Goal: Entertainment & Leisure: Browse casually

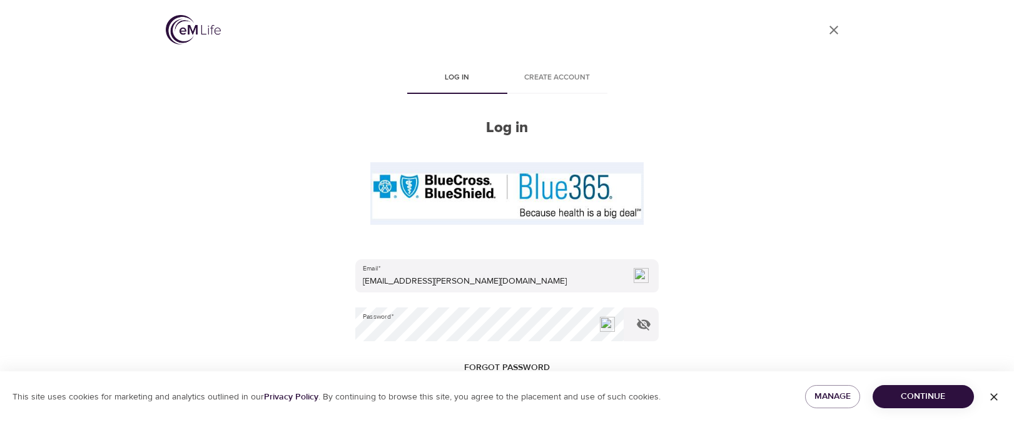
scroll to position [203, 0]
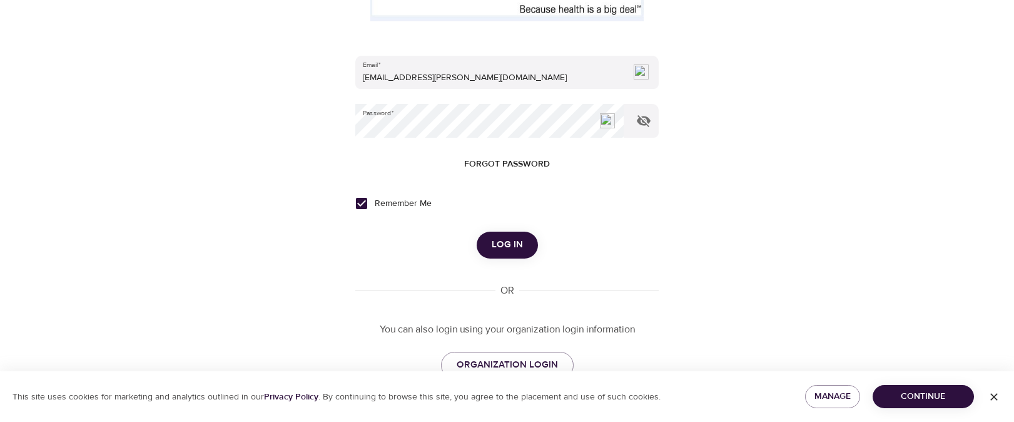
click at [509, 246] on span "Log in" at bounding box center [507, 245] width 31 height 16
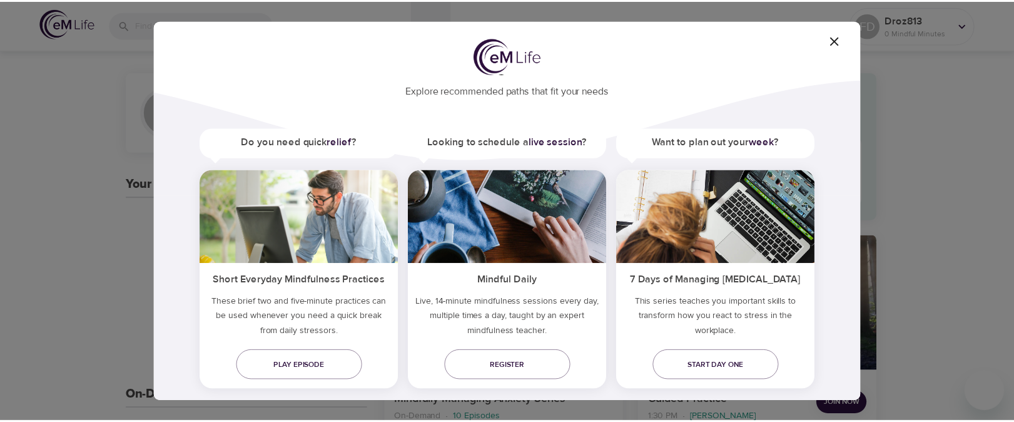
scroll to position [56, 0]
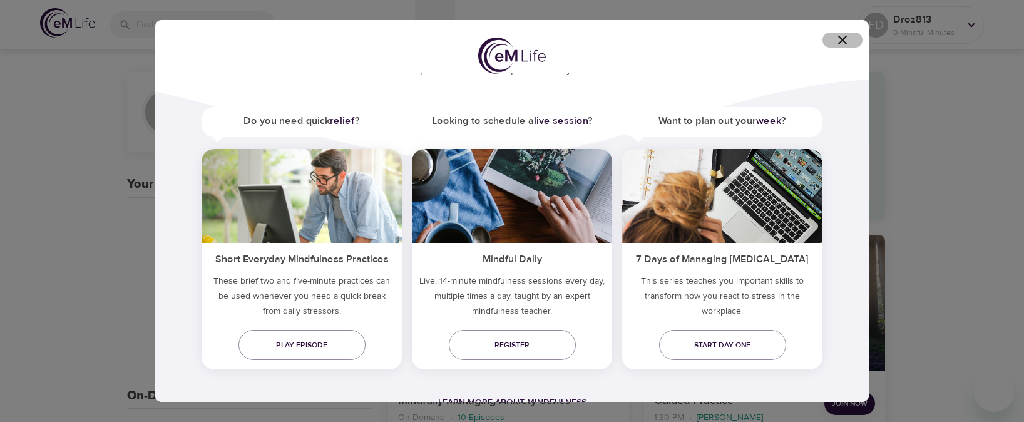
drag, startPoint x: 849, startPoint y: 42, endPoint x: 839, endPoint y: 40, distance: 10.8
click at [841, 40] on span "button" at bounding box center [842, 40] width 30 height 15
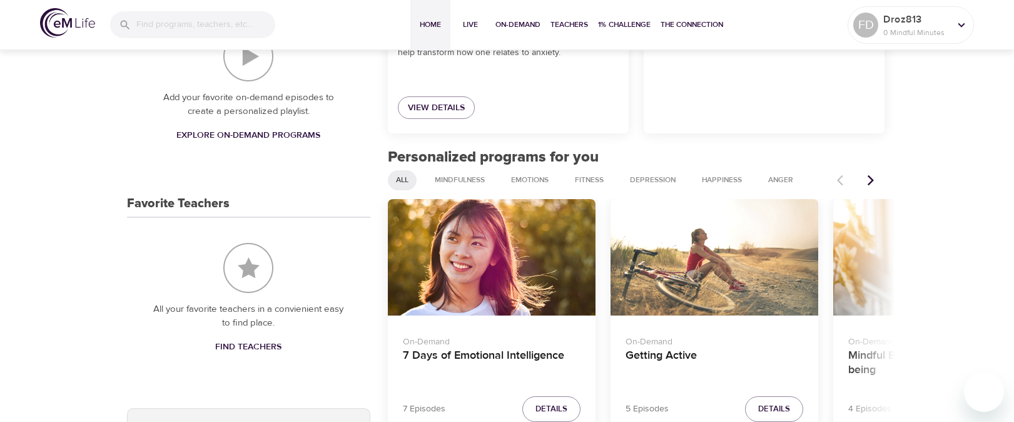
scroll to position [432, 0]
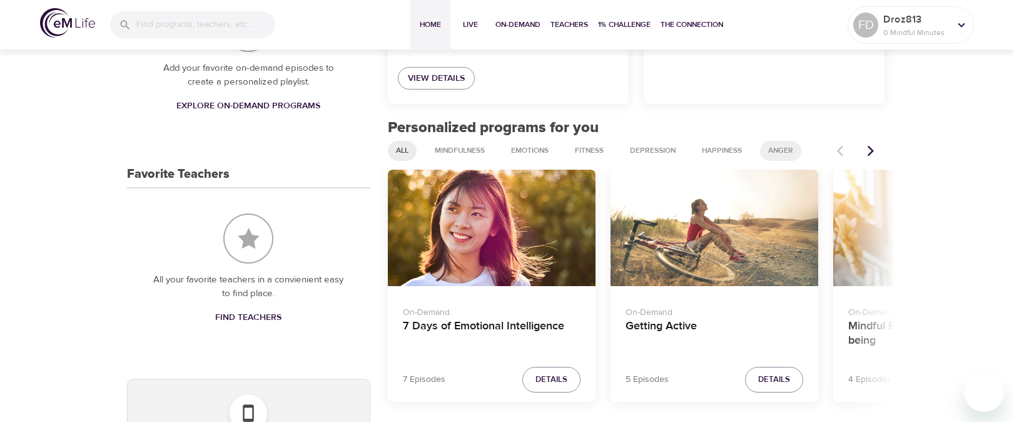
click at [786, 150] on span "Anger" at bounding box center [781, 150] width 40 height 11
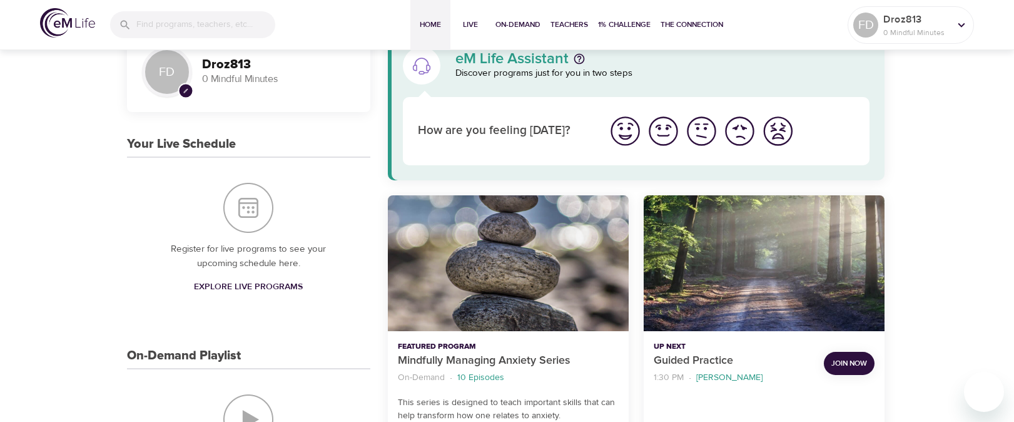
scroll to position [0, 0]
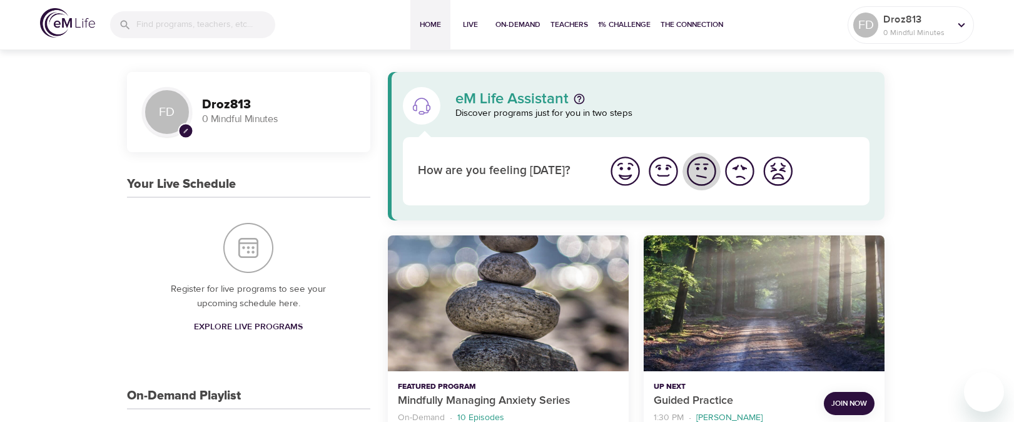
click at [701, 170] on img "I'm feeling ok" at bounding box center [702, 171] width 34 height 34
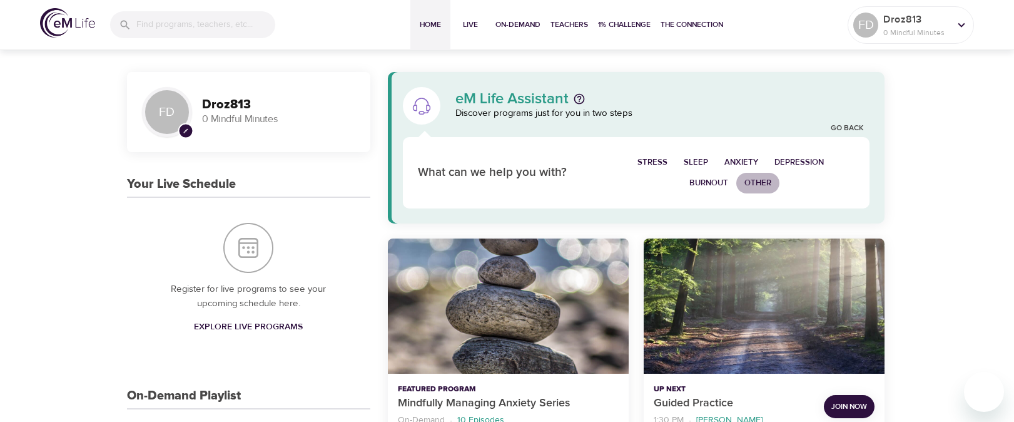
click at [756, 180] on span "Other" at bounding box center [758, 183] width 27 height 14
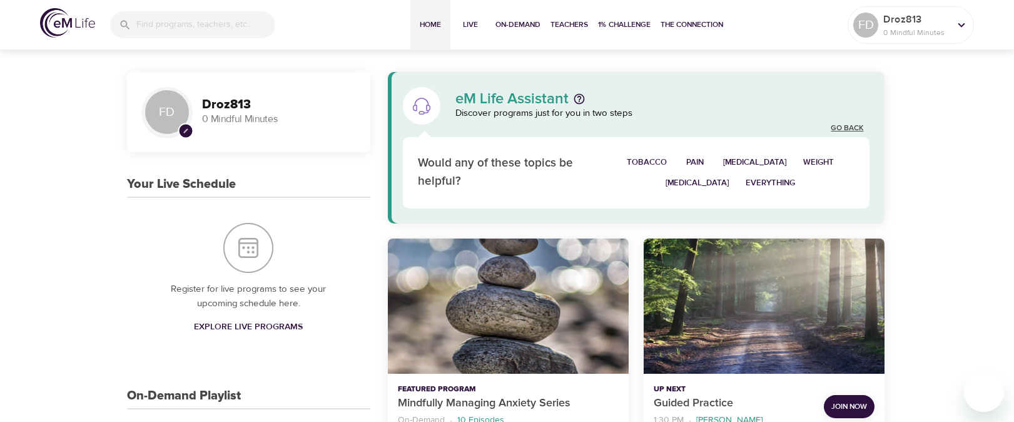
click at [837, 126] on link "Go Back" at bounding box center [847, 128] width 33 height 11
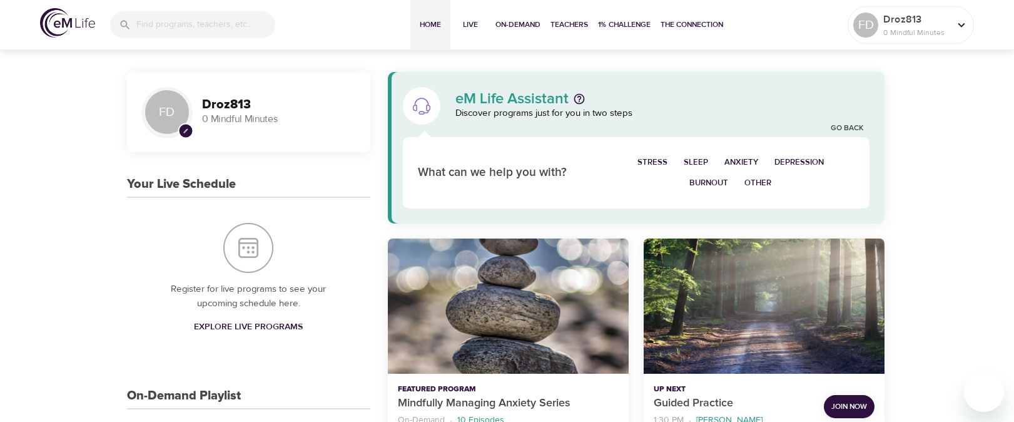
click at [656, 161] on span "Stress" at bounding box center [653, 162] width 30 height 14
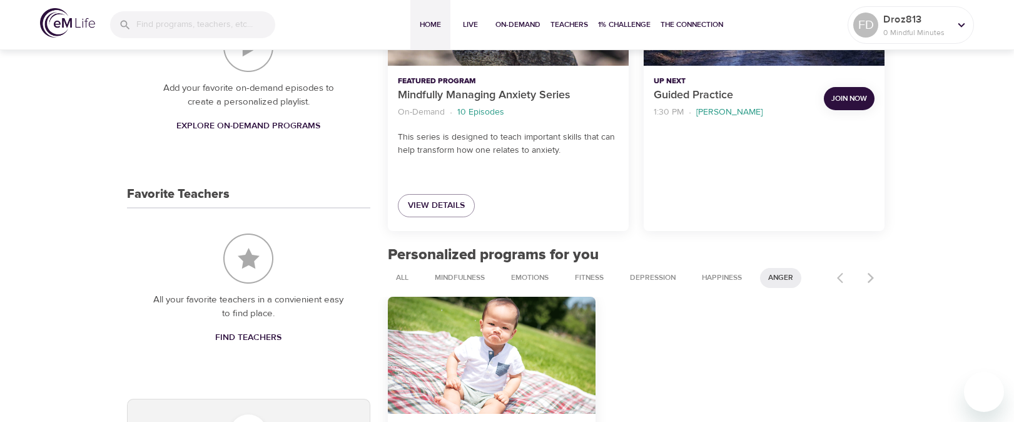
scroll to position [433, 0]
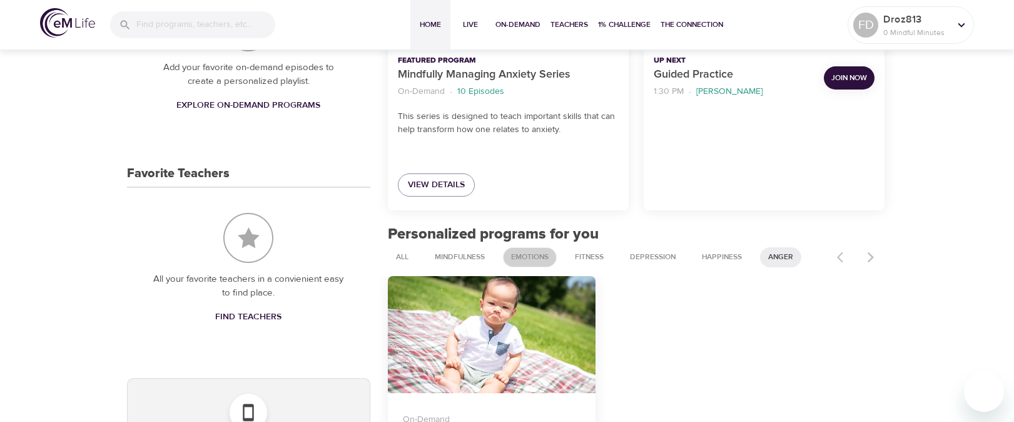
click at [528, 256] on span "Emotions" at bounding box center [530, 257] width 53 height 11
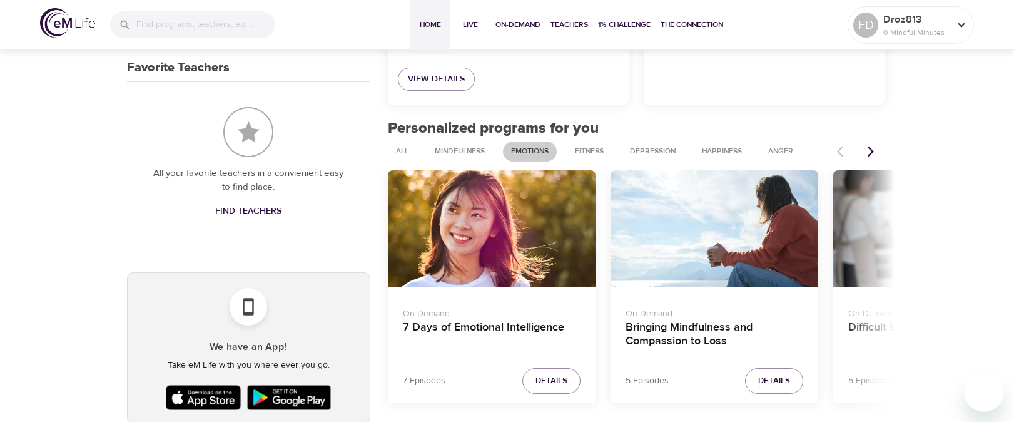
scroll to position [606, 0]
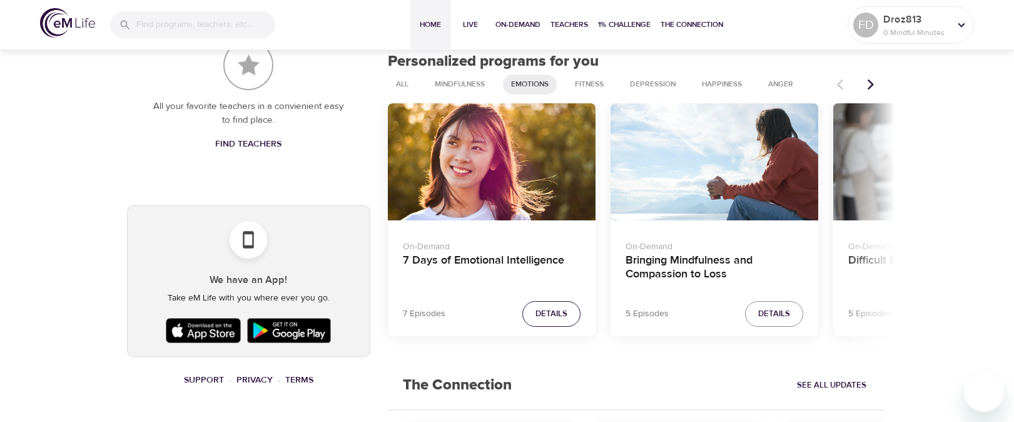
click at [547, 305] on button "Details" at bounding box center [552, 314] width 58 height 26
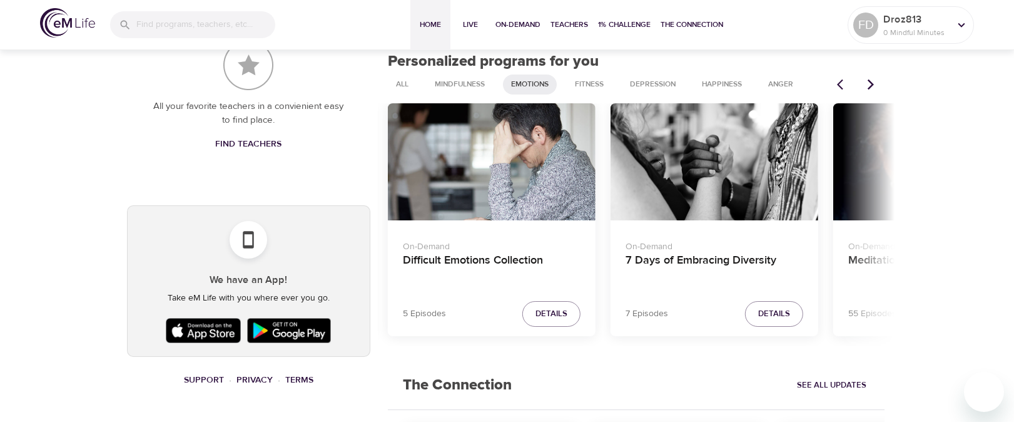
click at [842, 84] on icon "Previous items" at bounding box center [843, 84] width 13 height 13
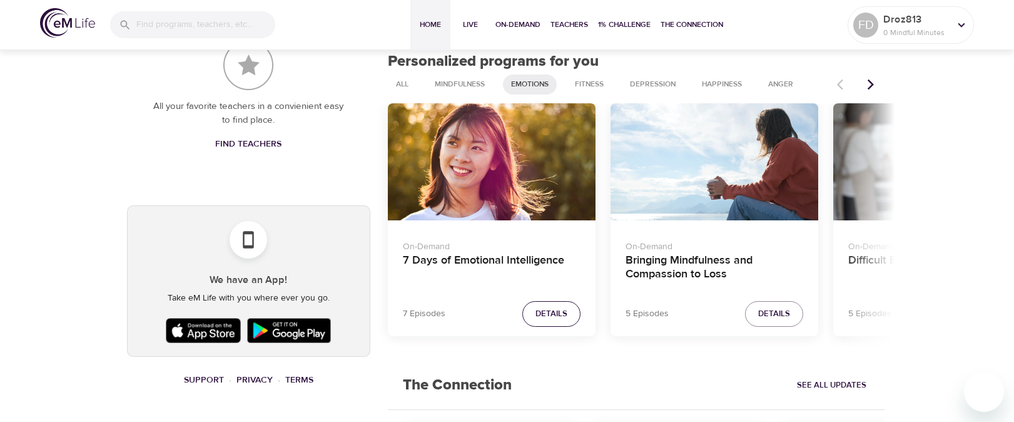
click at [544, 310] on span "Details" at bounding box center [552, 314] width 32 height 14
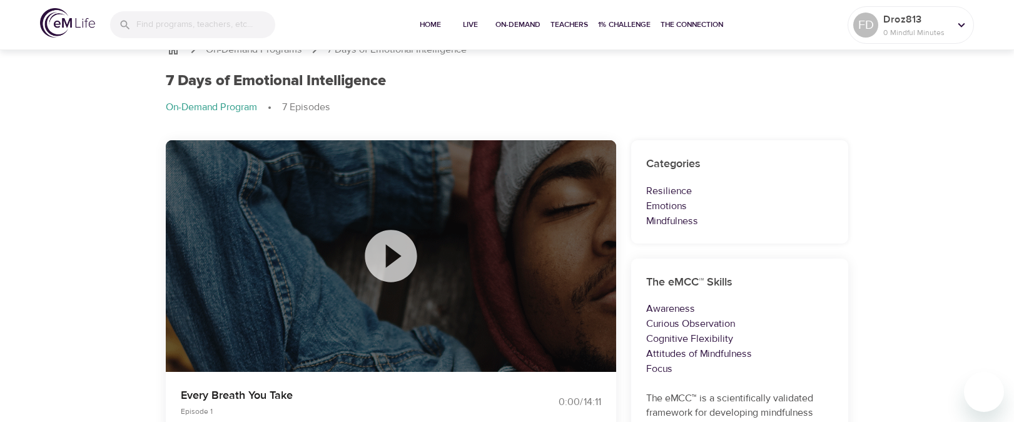
scroll to position [21, 0]
click at [390, 260] on icon at bounding box center [391, 255] width 63 height 63
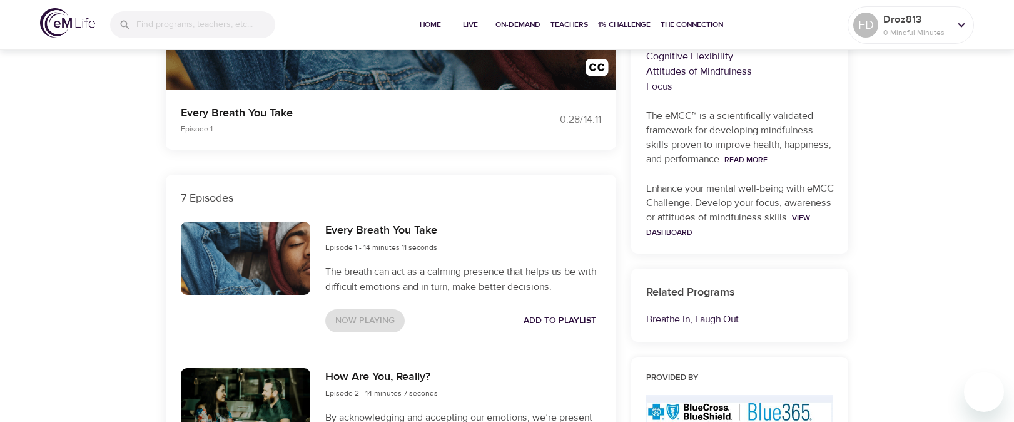
scroll to position [68, 0]
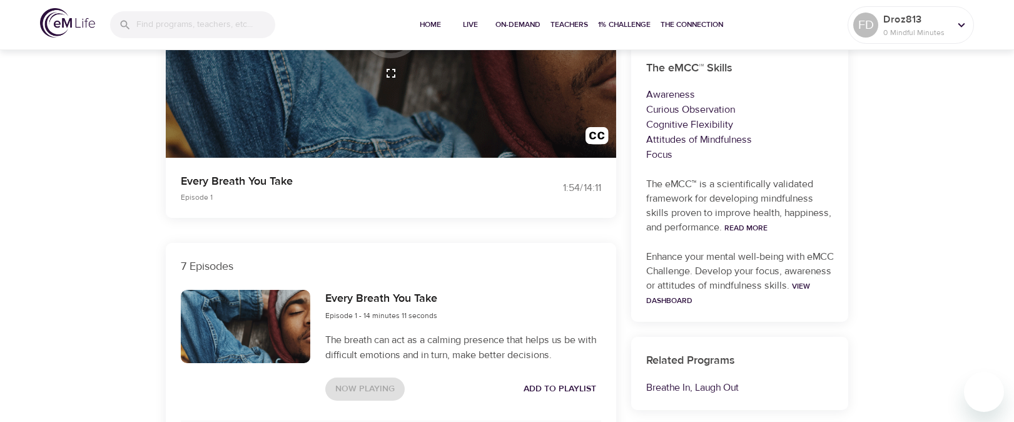
scroll to position [167, 0]
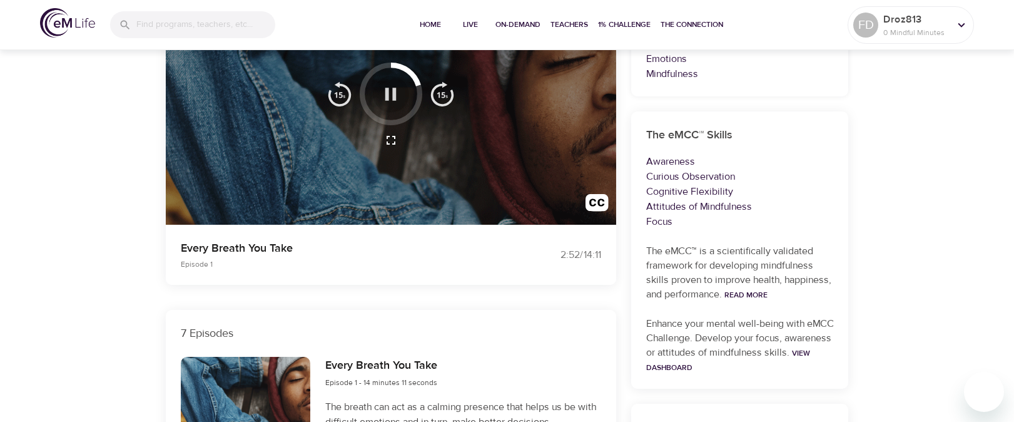
click at [396, 90] on icon "button" at bounding box center [391, 94] width 22 height 22
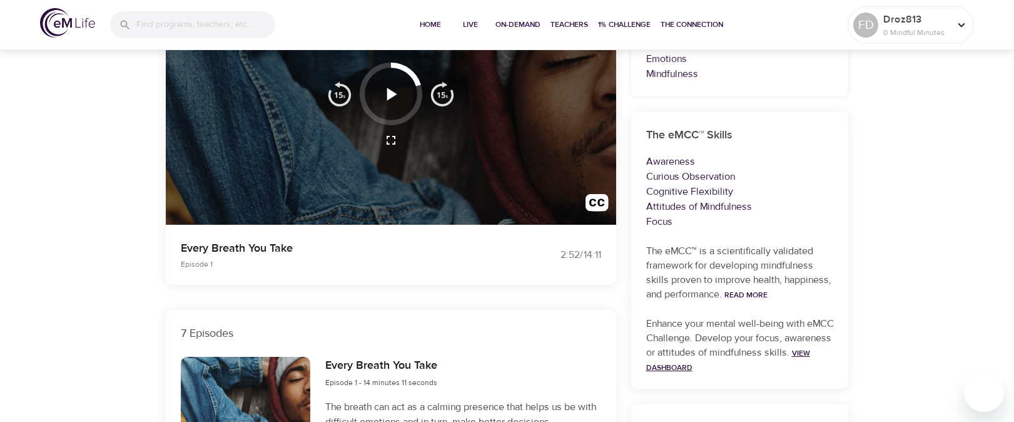
click at [718, 366] on link "View Dashboard" at bounding box center [728, 360] width 164 height 24
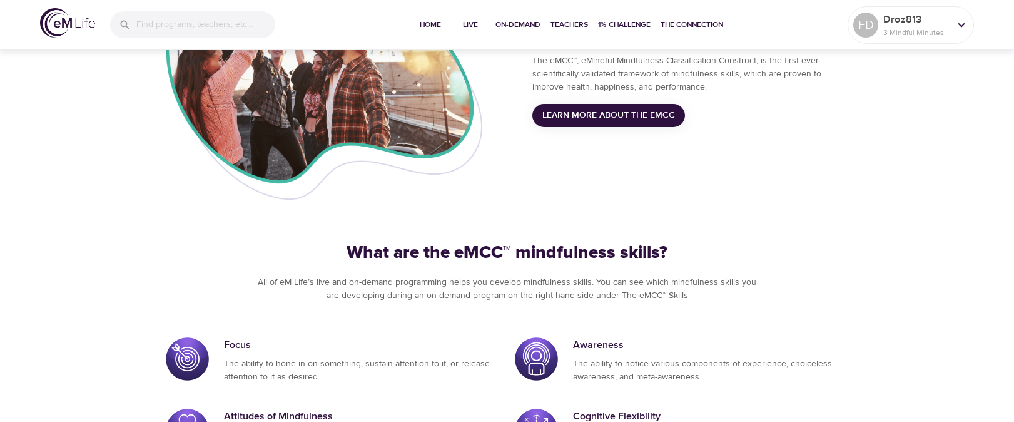
scroll to position [379, 0]
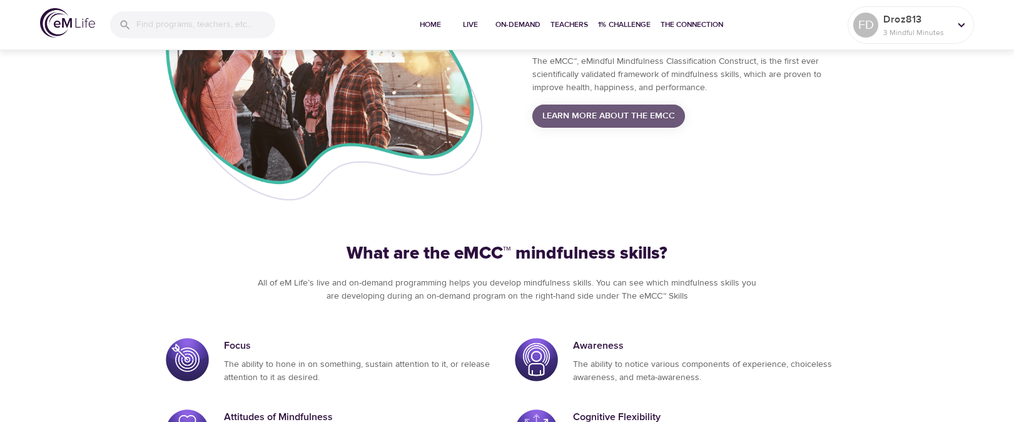
click at [622, 116] on span "Learn More About the eMCC" at bounding box center [609, 116] width 133 height 16
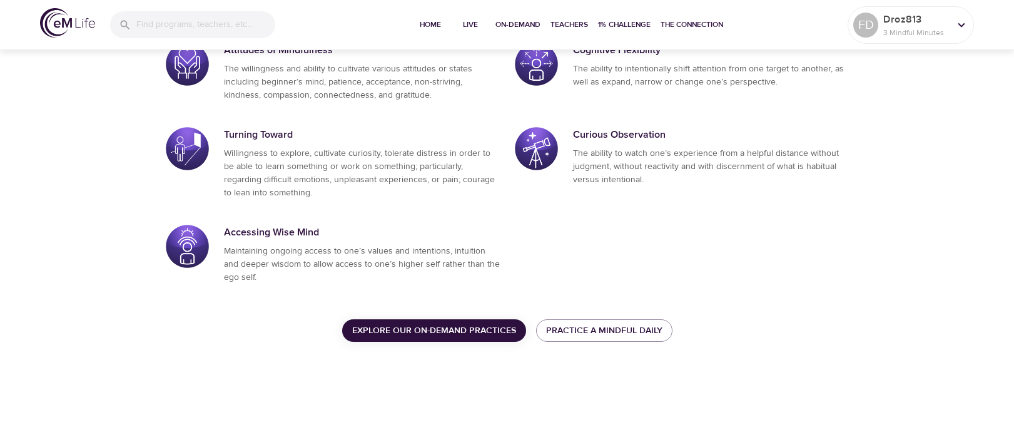
scroll to position [753, 0]
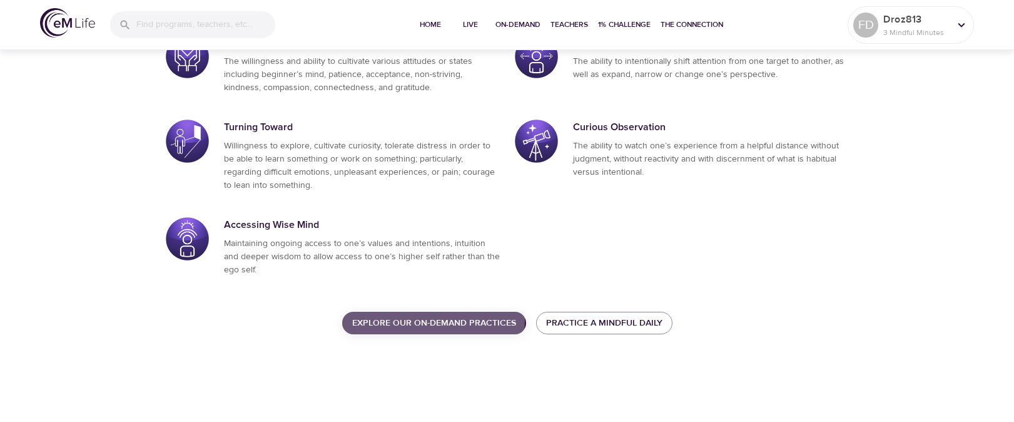
click at [422, 320] on span "Explore our On-Demand Practices" at bounding box center [434, 323] width 164 height 16
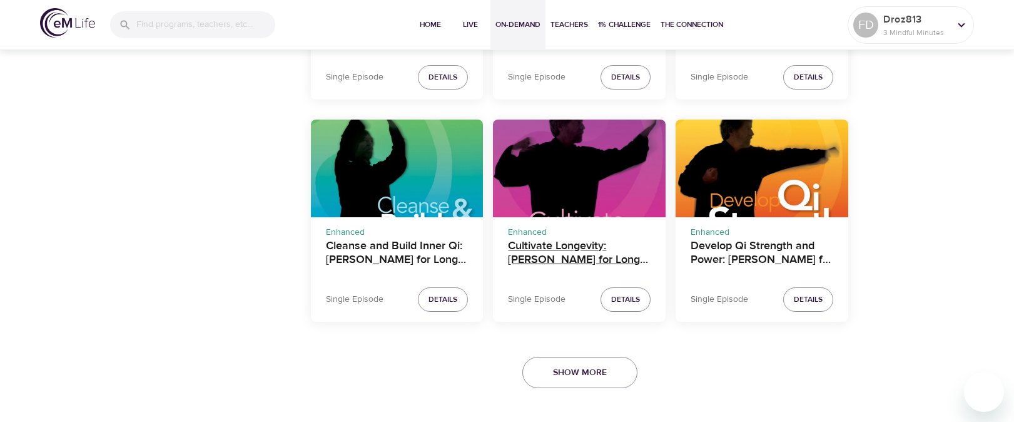
scroll to position [2592, 0]
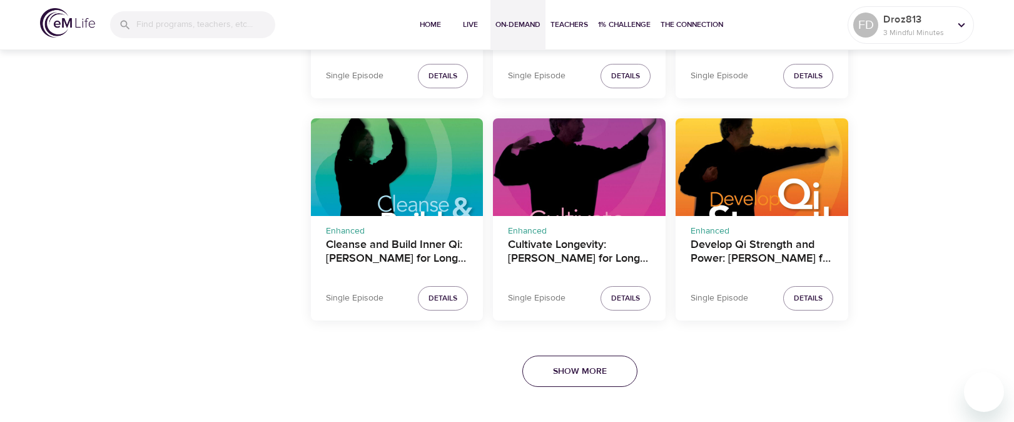
click at [576, 374] on span "Show More" at bounding box center [580, 372] width 54 height 16
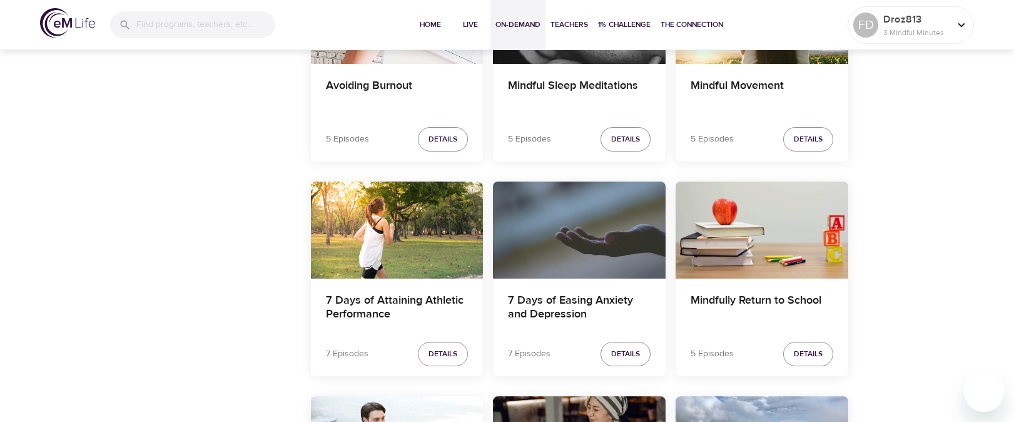
scroll to position [4499, 0]
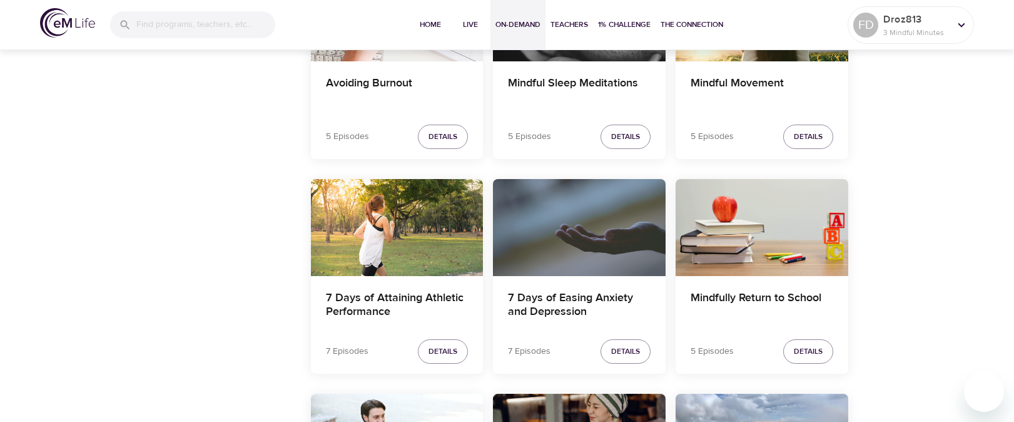
click at [385, 241] on div "7 Days of Attaining Athletic Performance" at bounding box center [397, 227] width 173 height 97
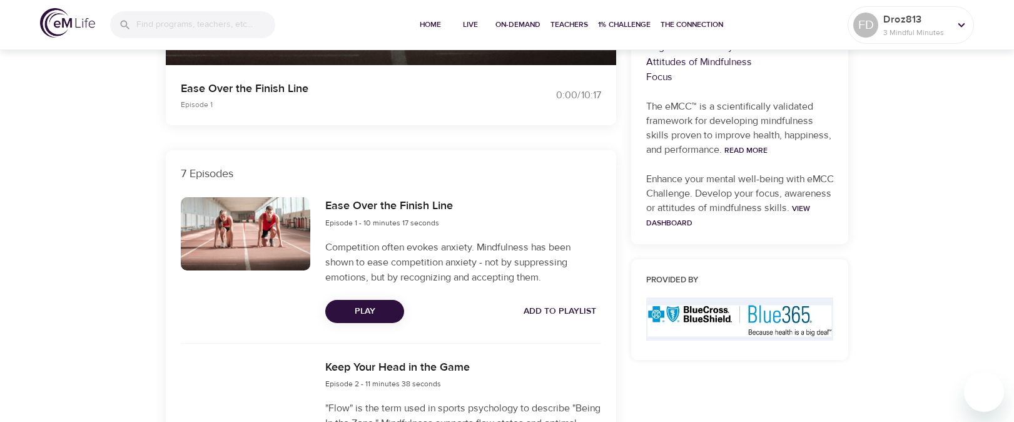
scroll to position [329, 0]
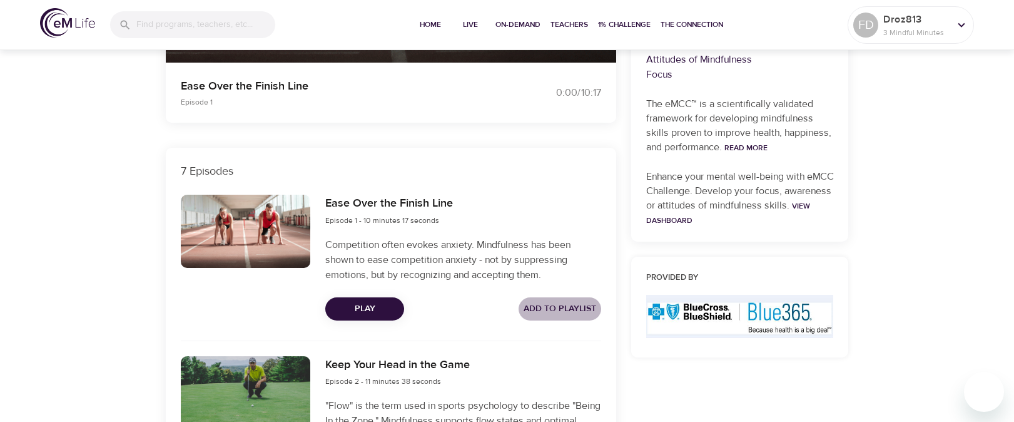
click at [566, 307] on span "Add to Playlist" at bounding box center [560, 309] width 73 height 16
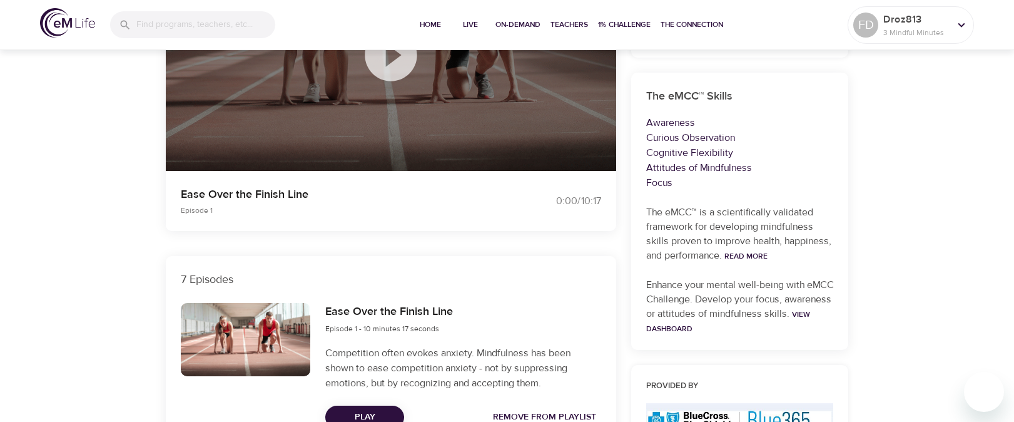
scroll to position [0, 0]
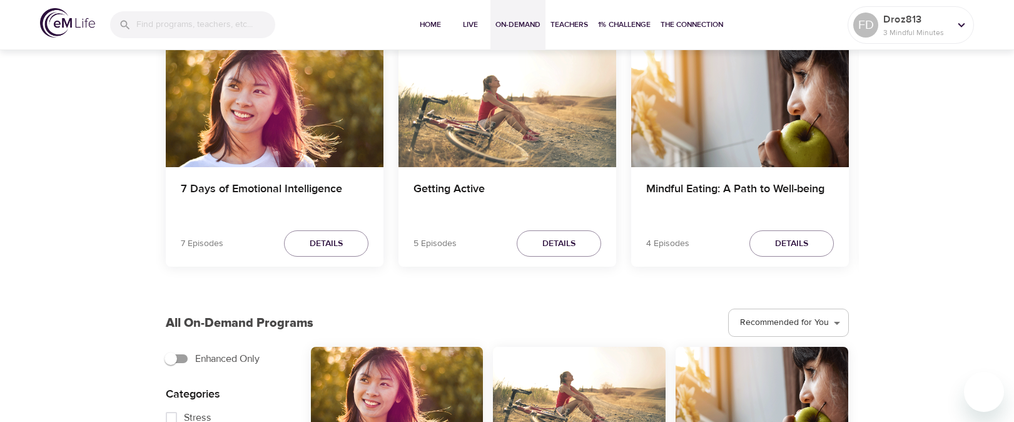
scroll to position [571, 0]
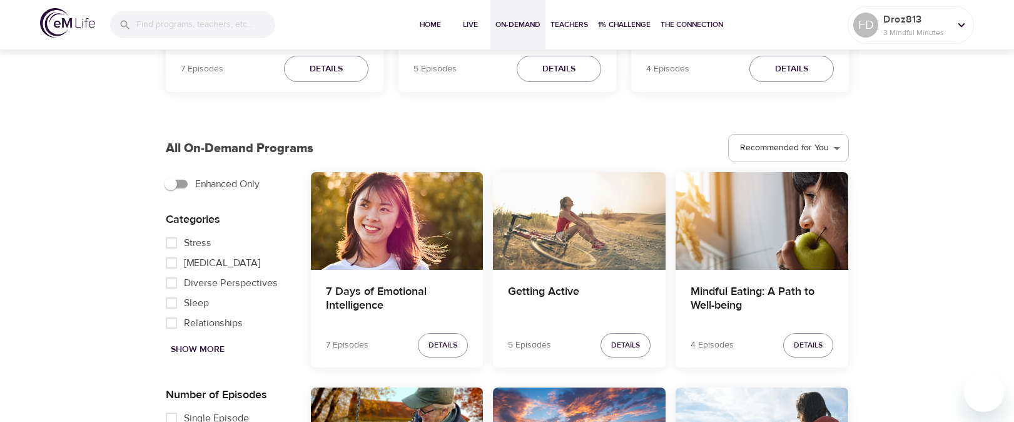
click at [571, 244] on div "Getting Active" at bounding box center [579, 220] width 173 height 97
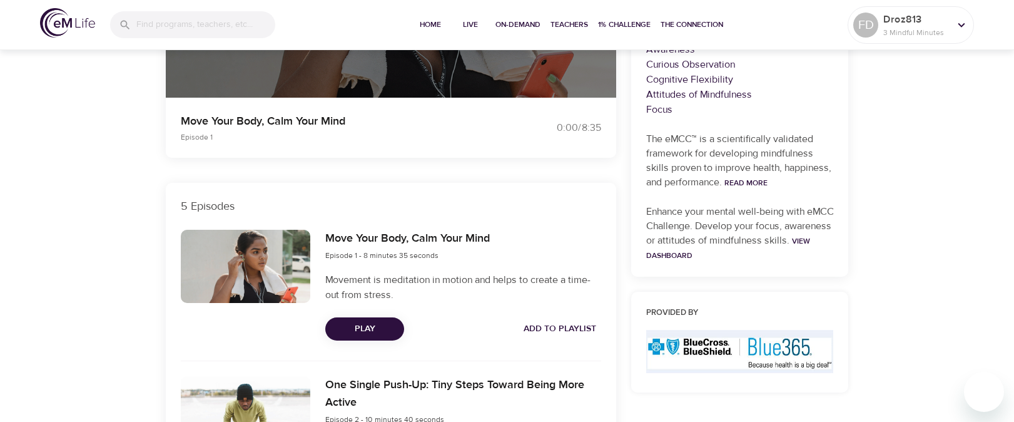
scroll to position [462, 0]
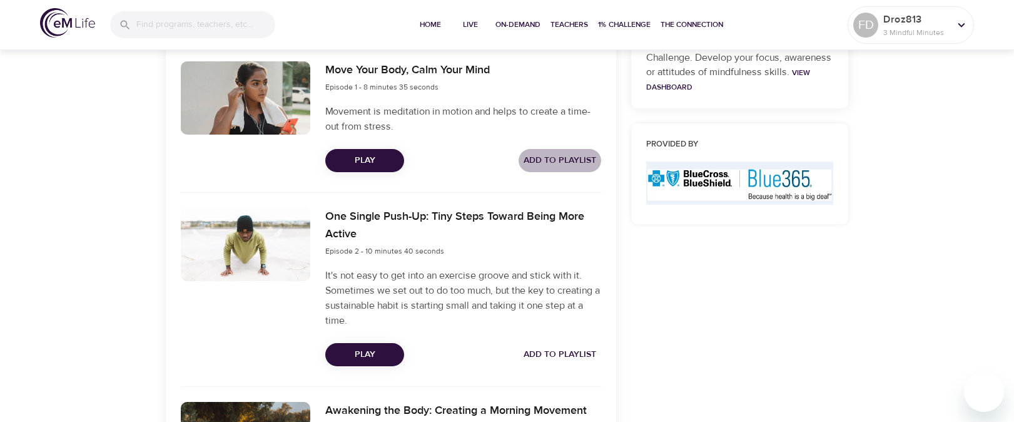
click at [564, 157] on span "Add to Playlist" at bounding box center [560, 161] width 73 height 16
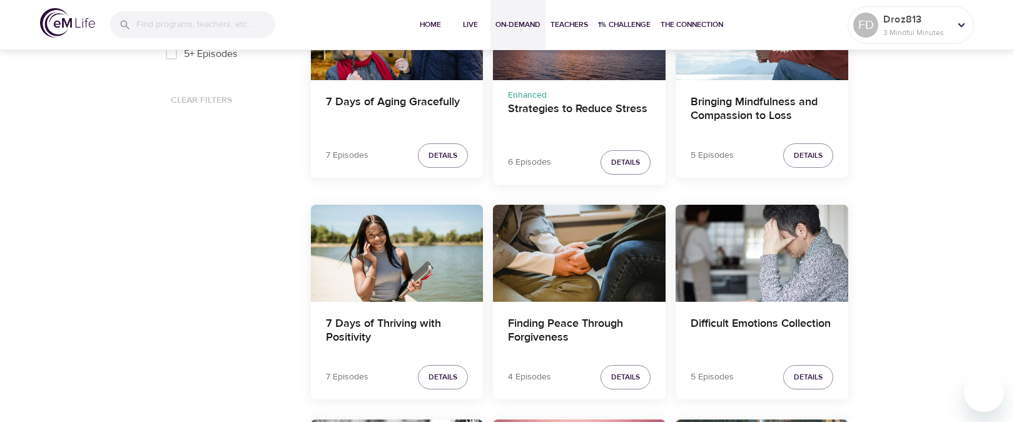
scroll to position [996, 0]
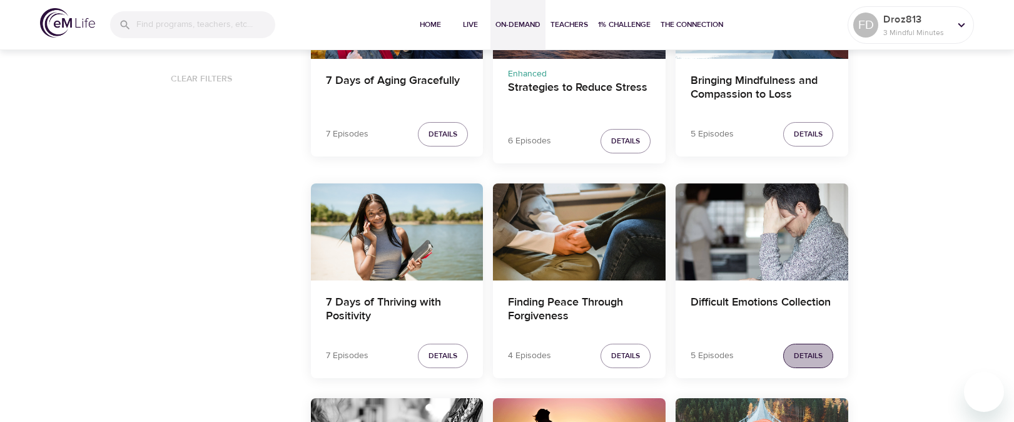
click at [815, 357] on span "Details" at bounding box center [808, 355] width 29 height 13
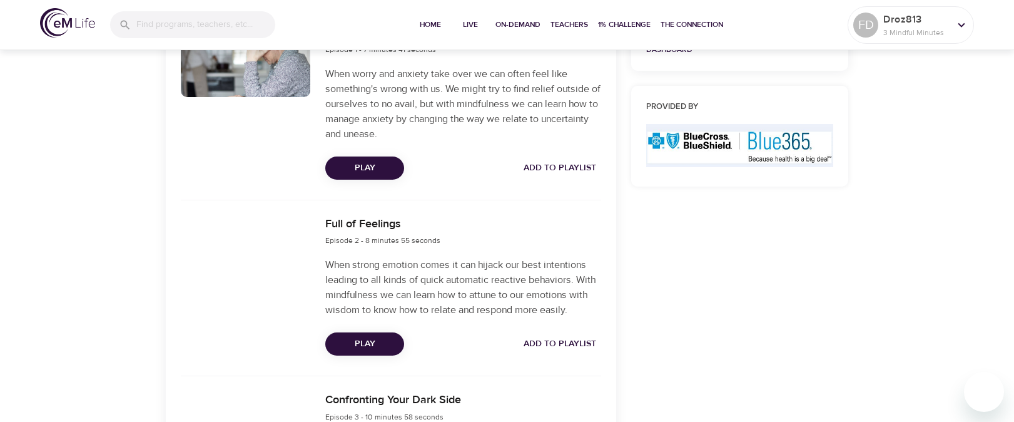
scroll to position [350, 0]
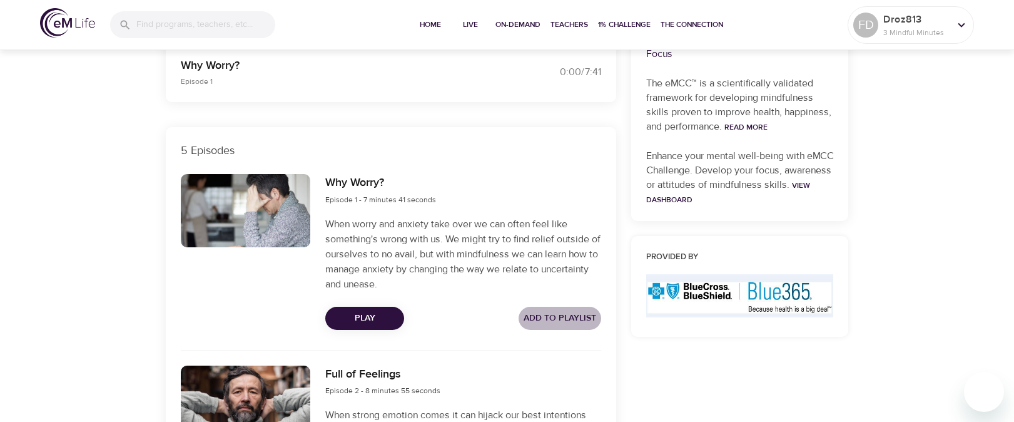
click at [546, 318] on span "Add to Playlist" at bounding box center [560, 318] width 73 height 16
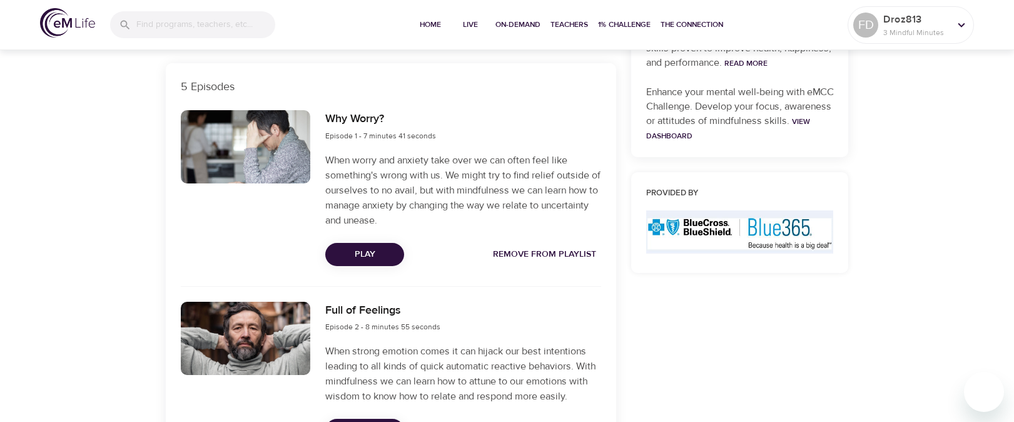
scroll to position [465, 0]
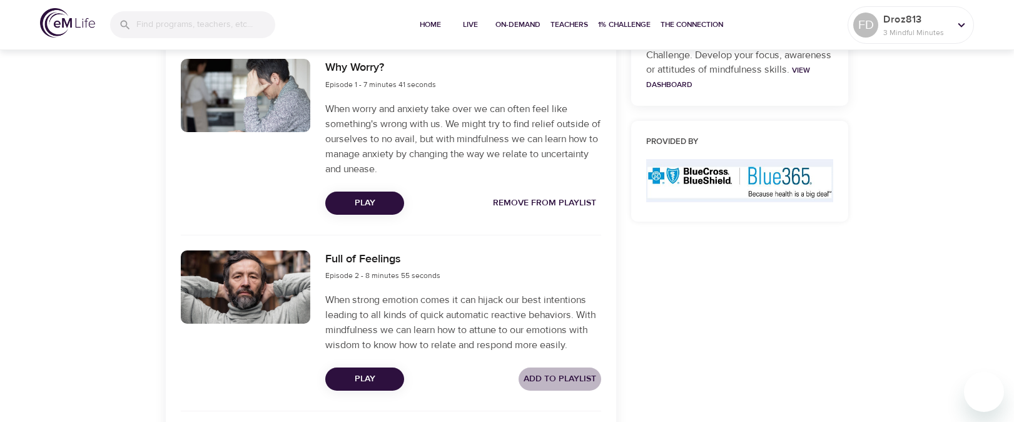
click at [530, 379] on span "Add to Playlist" at bounding box center [560, 379] width 73 height 16
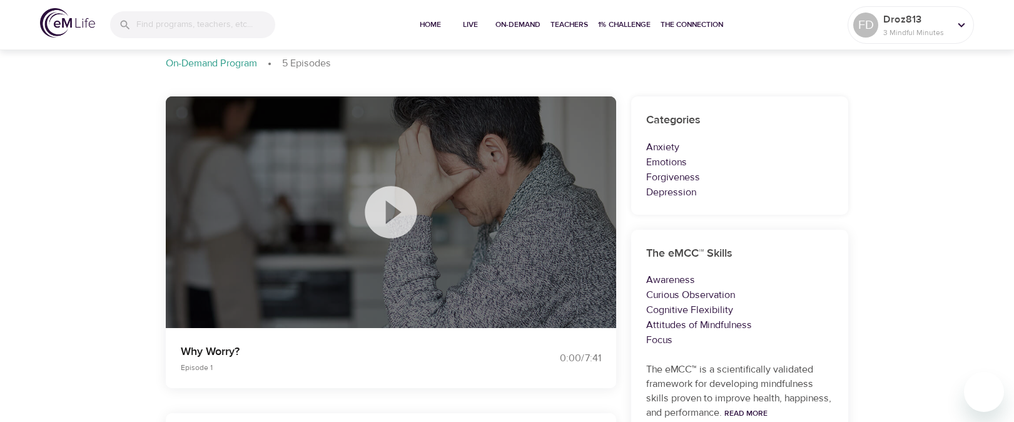
scroll to position [0, 0]
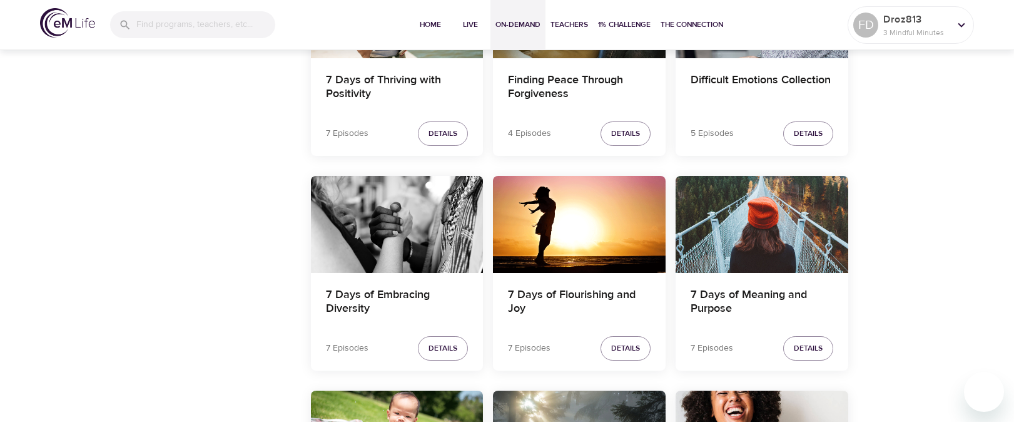
scroll to position [1219, 0]
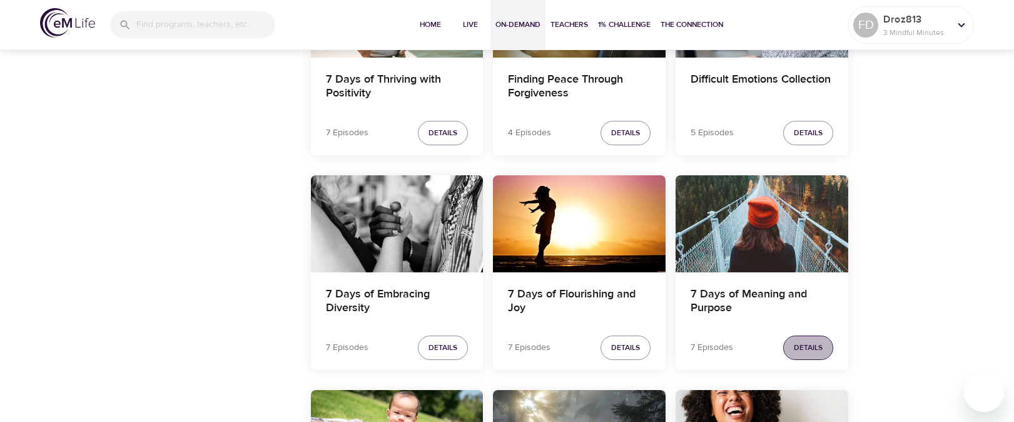
click at [797, 347] on span "Details" at bounding box center [808, 347] width 29 height 13
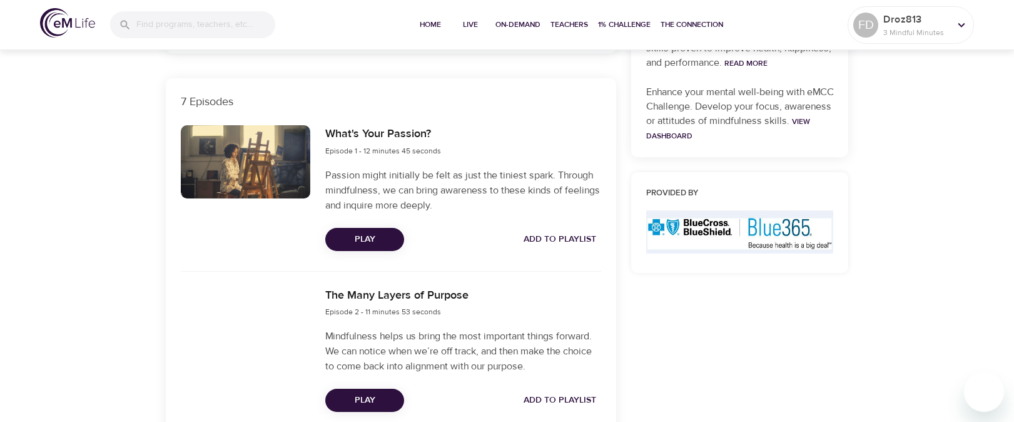
scroll to position [383, 0]
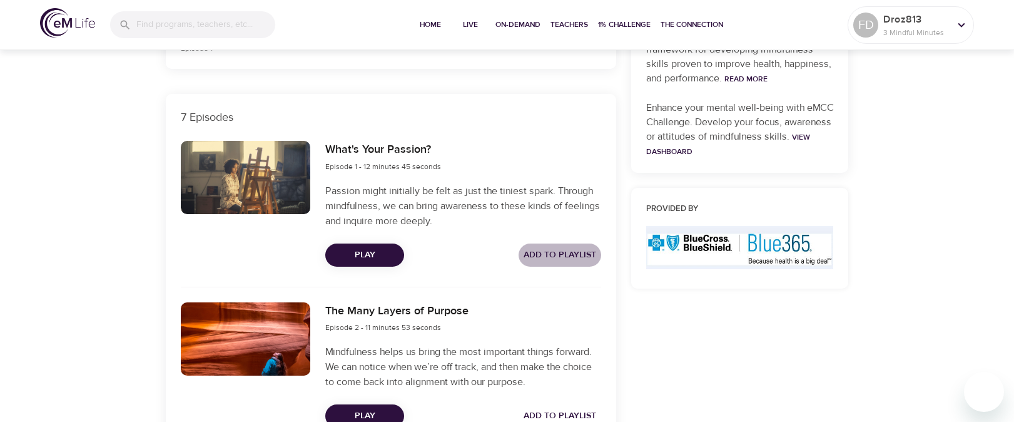
click at [549, 248] on span "Add to Playlist" at bounding box center [560, 255] width 73 height 16
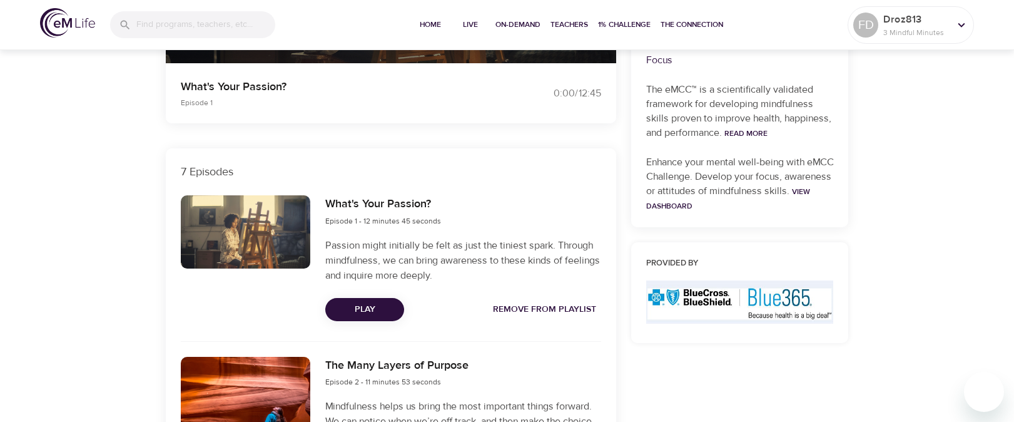
scroll to position [344, 0]
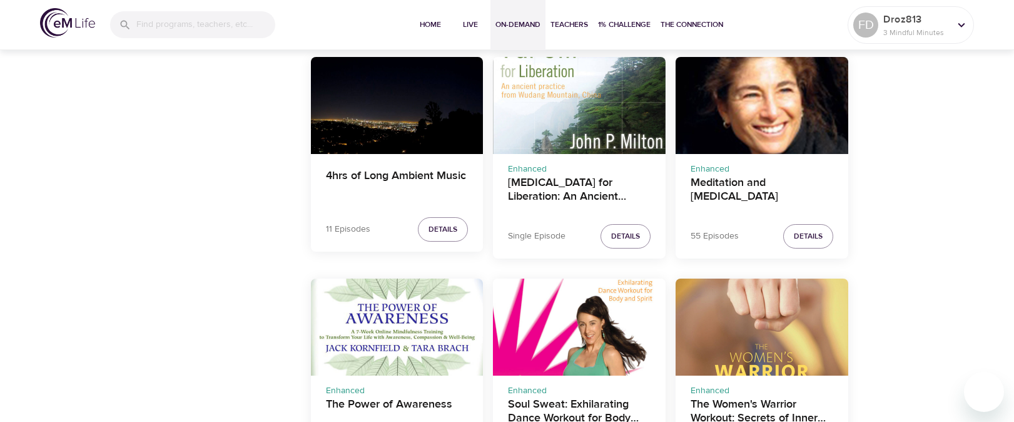
scroll to position [1981, 0]
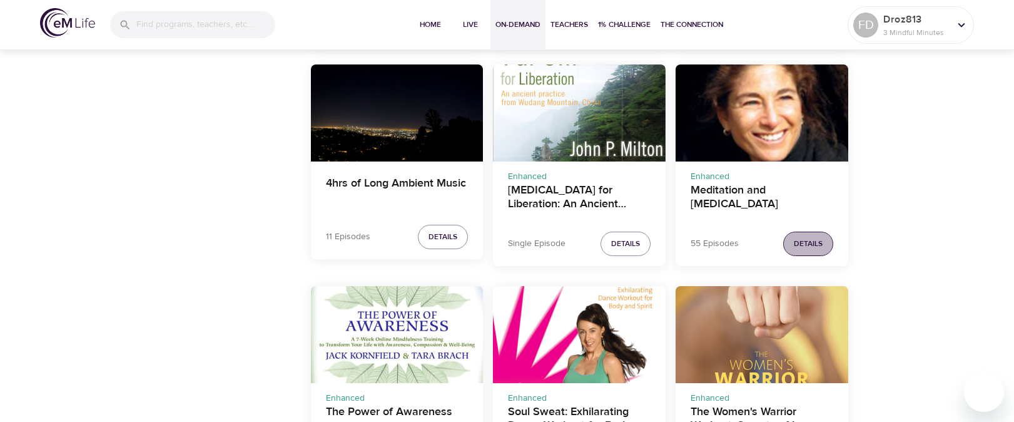
click at [810, 239] on span "Details" at bounding box center [808, 243] width 29 height 13
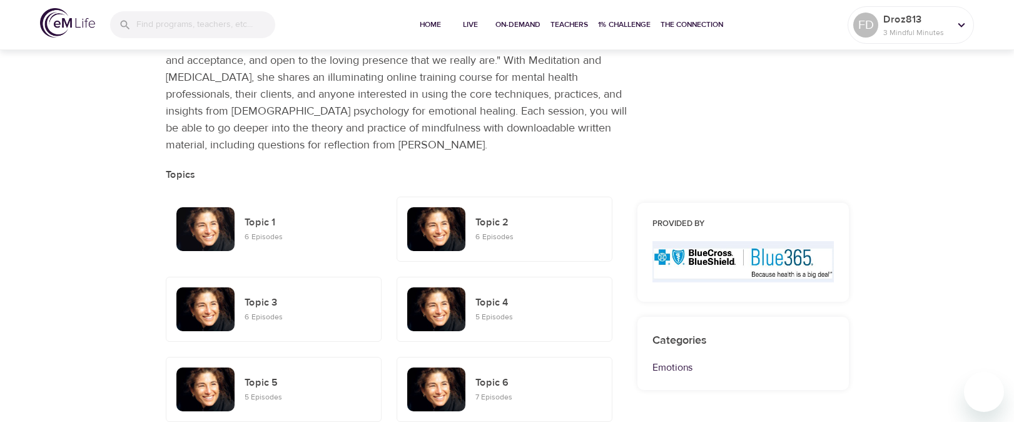
scroll to position [180, 0]
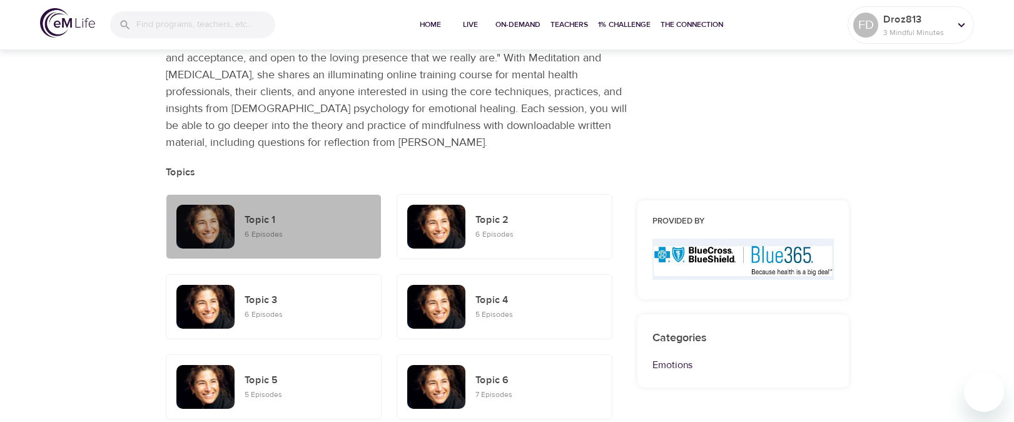
click at [272, 223] on h6 "Topic 1" at bounding box center [308, 220] width 126 height 16
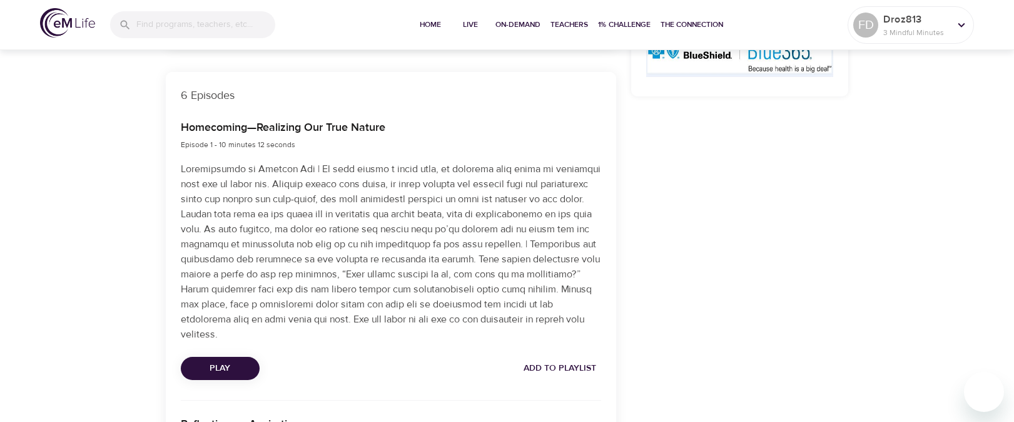
scroll to position [383, 0]
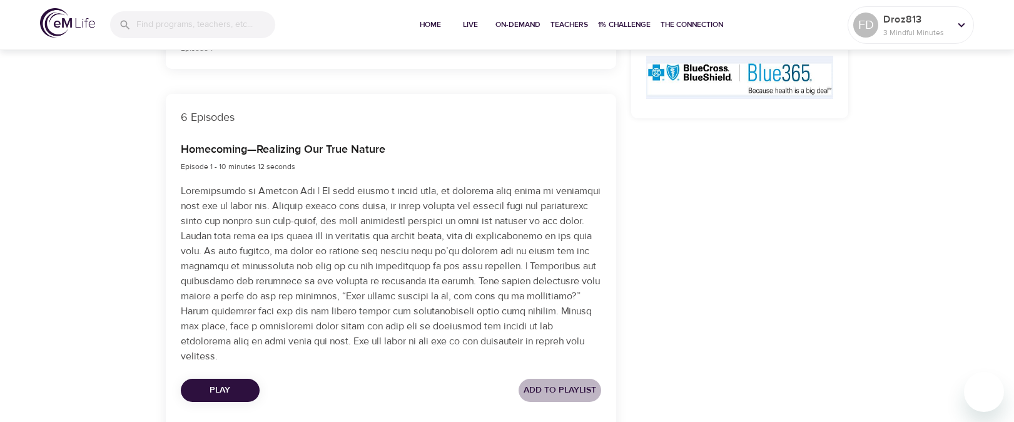
click at [568, 382] on span "Add to Playlist" at bounding box center [560, 390] width 73 height 16
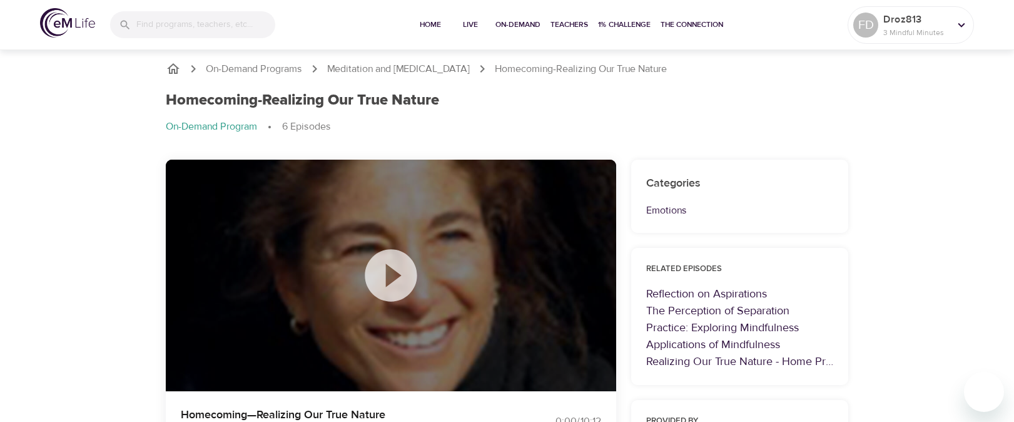
scroll to position [0, 0]
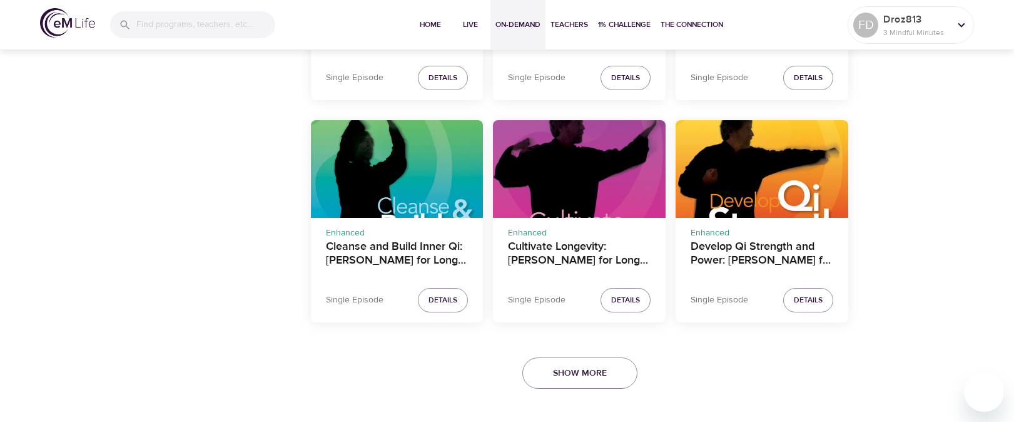
scroll to position [2592, 0]
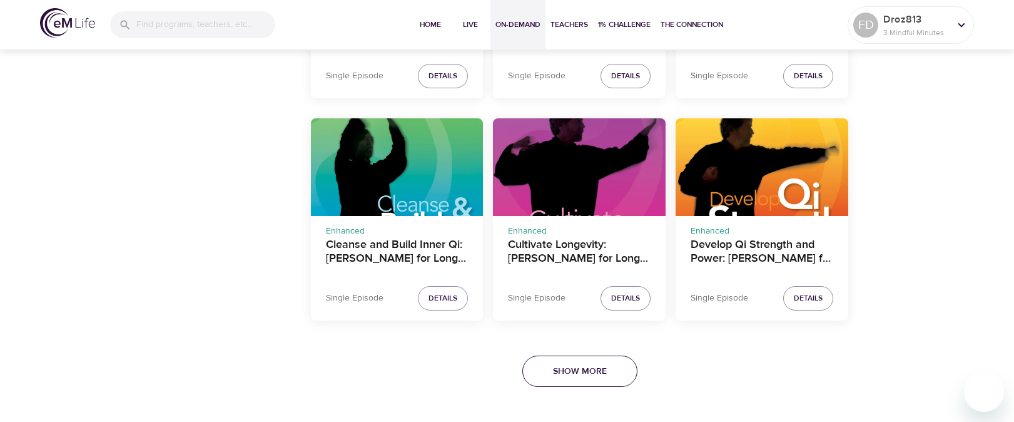
click at [598, 376] on span "Show More" at bounding box center [580, 372] width 54 height 16
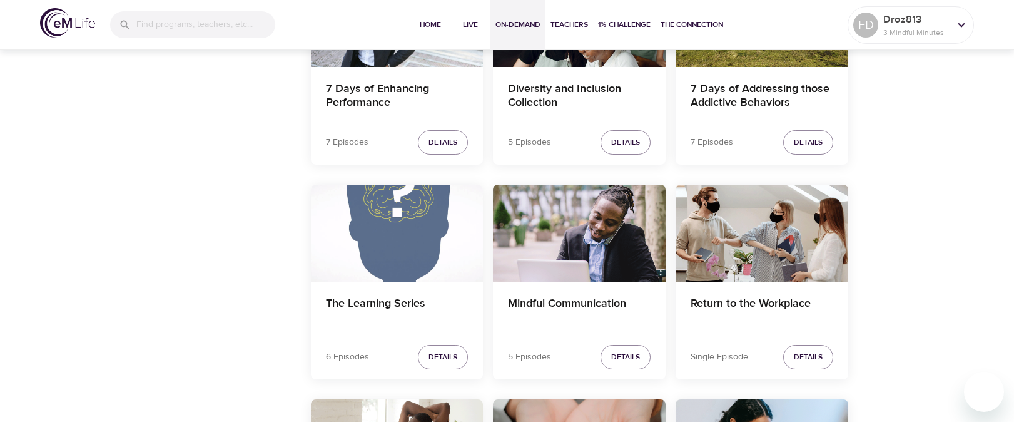
scroll to position [4942, 0]
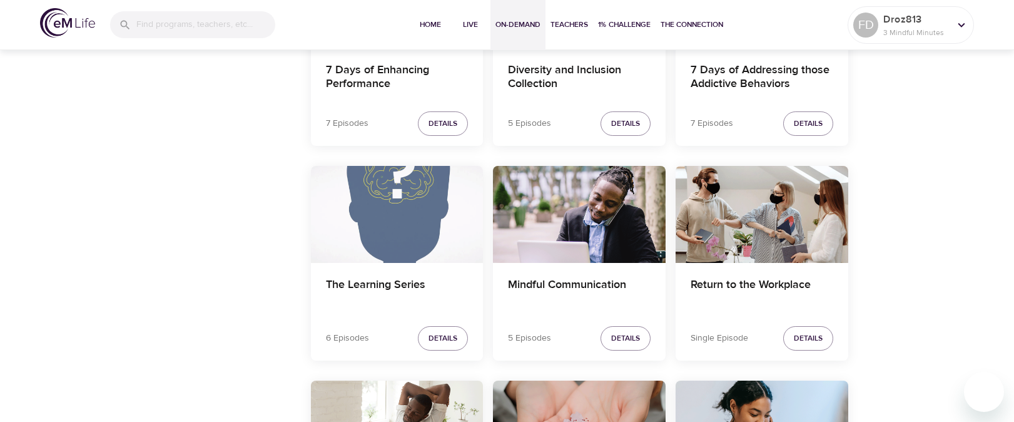
click at [362, 228] on div "The Learning Series" at bounding box center [397, 214] width 173 height 97
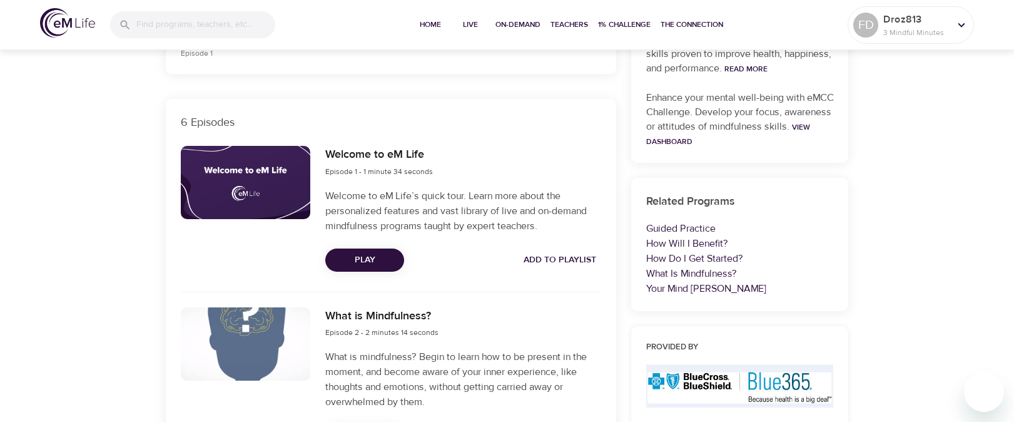
scroll to position [277, 0]
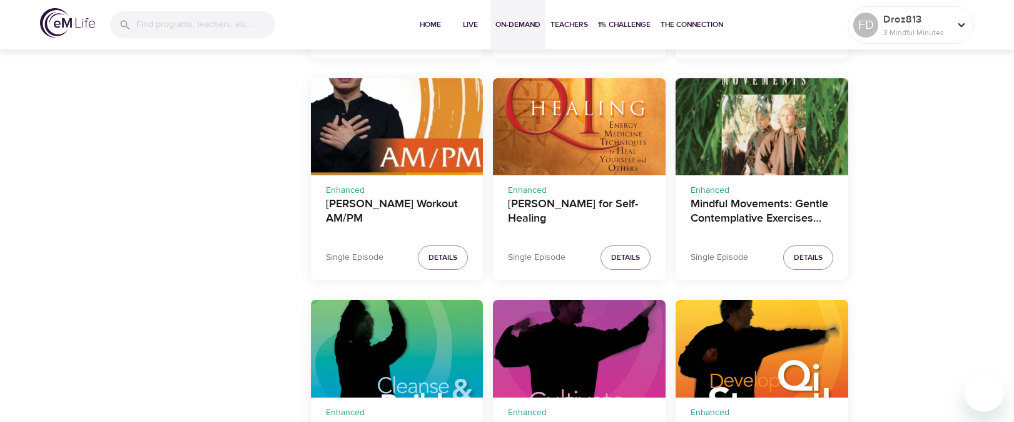
scroll to position [2592, 0]
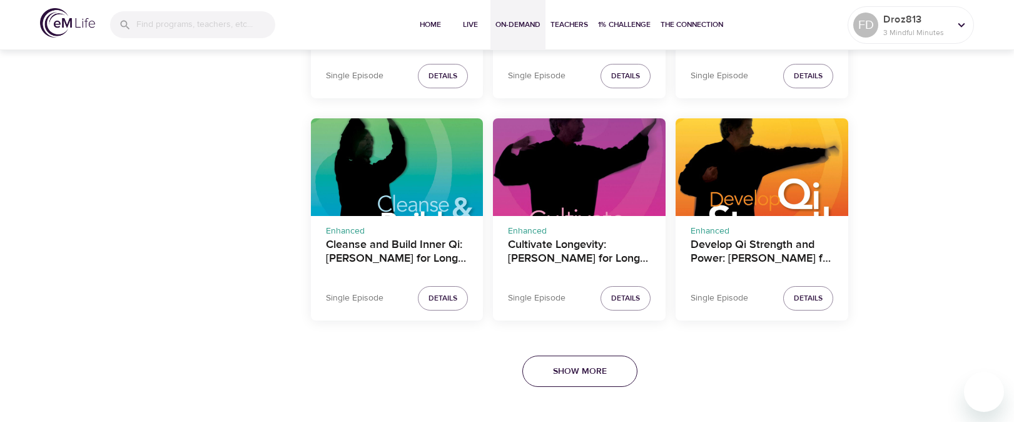
click at [564, 364] on span "Show More" at bounding box center [580, 372] width 54 height 16
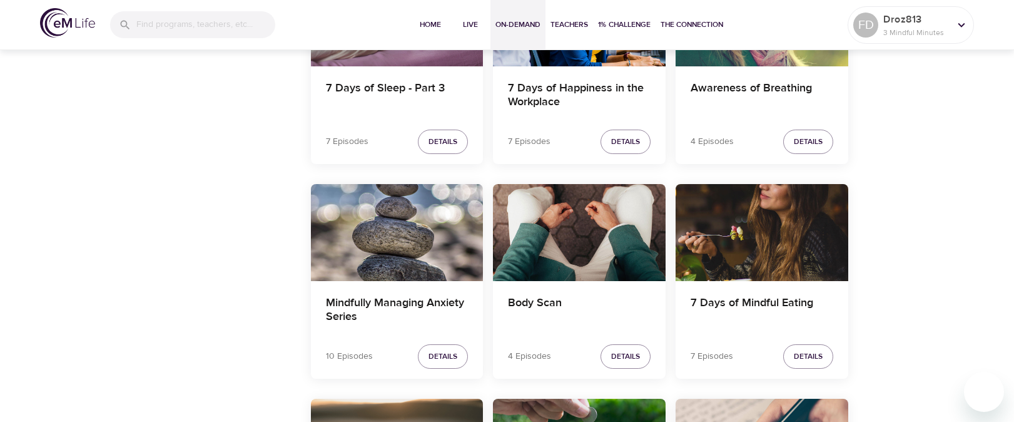
scroll to position [5856, 0]
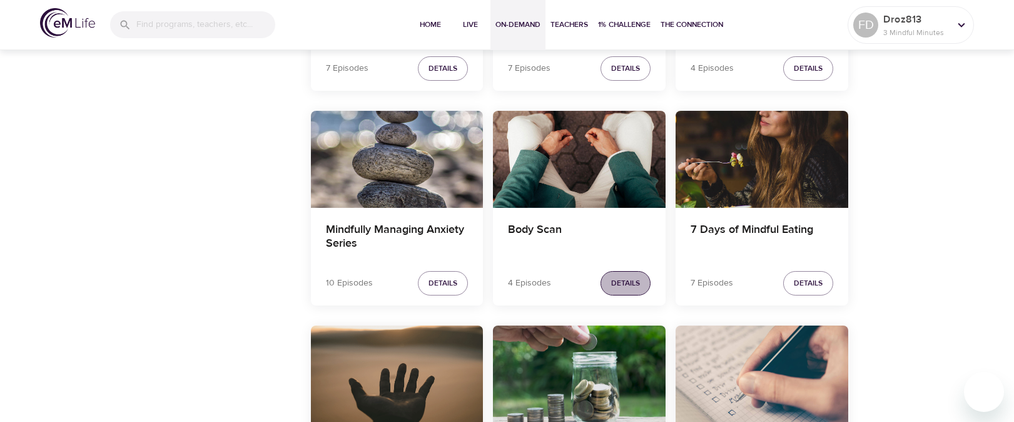
click at [629, 280] on span "Details" at bounding box center [625, 283] width 29 height 13
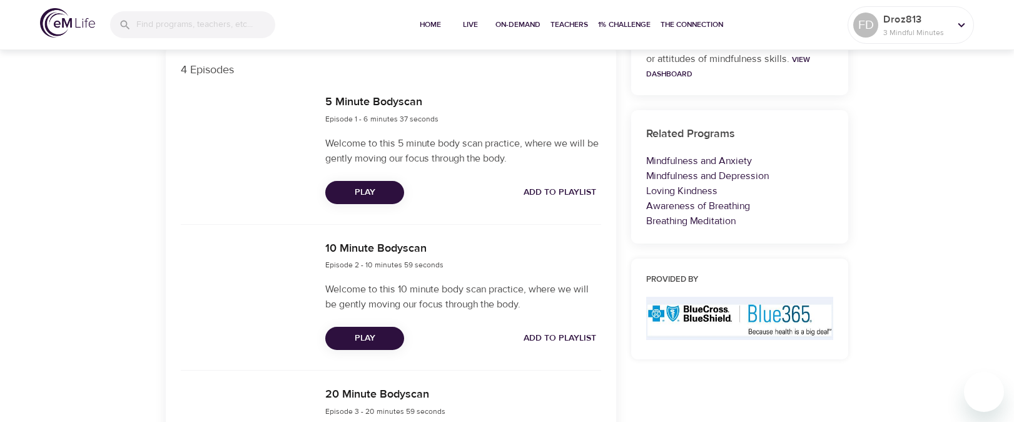
scroll to position [375, 0]
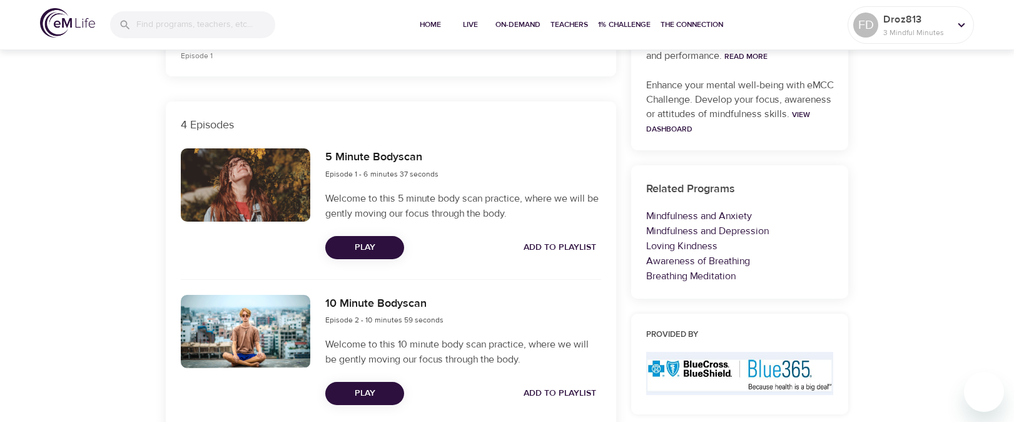
click at [565, 245] on span "Add to Playlist" at bounding box center [560, 248] width 73 height 16
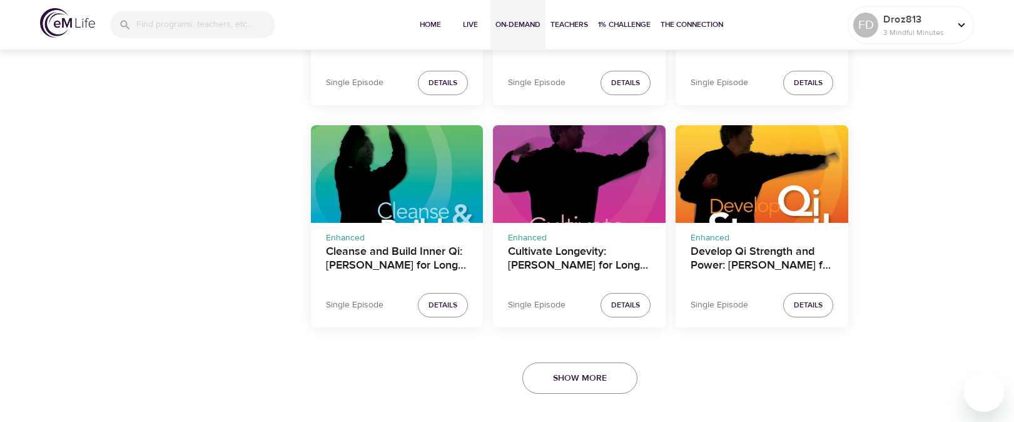
scroll to position [2592, 0]
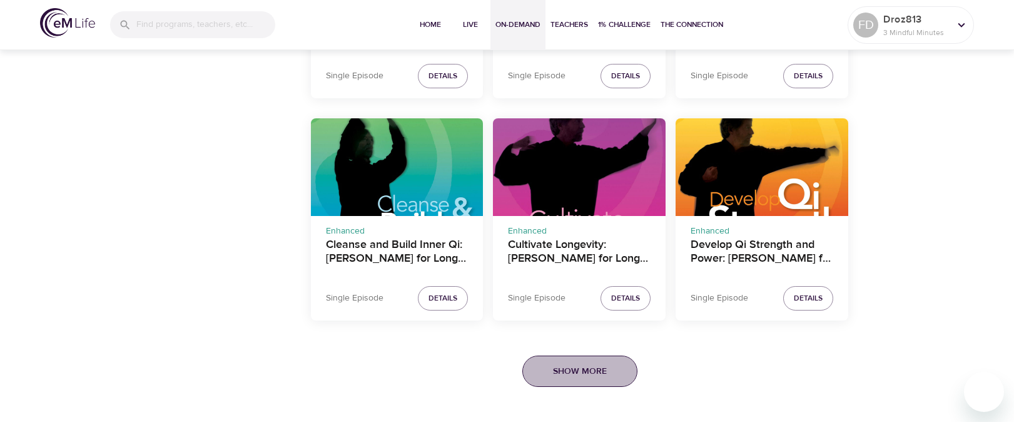
click at [563, 373] on span "Show More" at bounding box center [580, 372] width 54 height 16
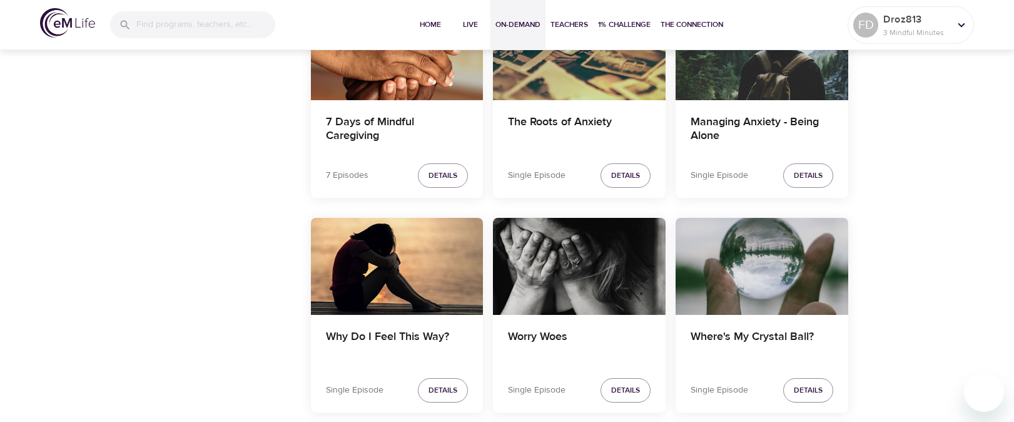
scroll to position [9631, 0]
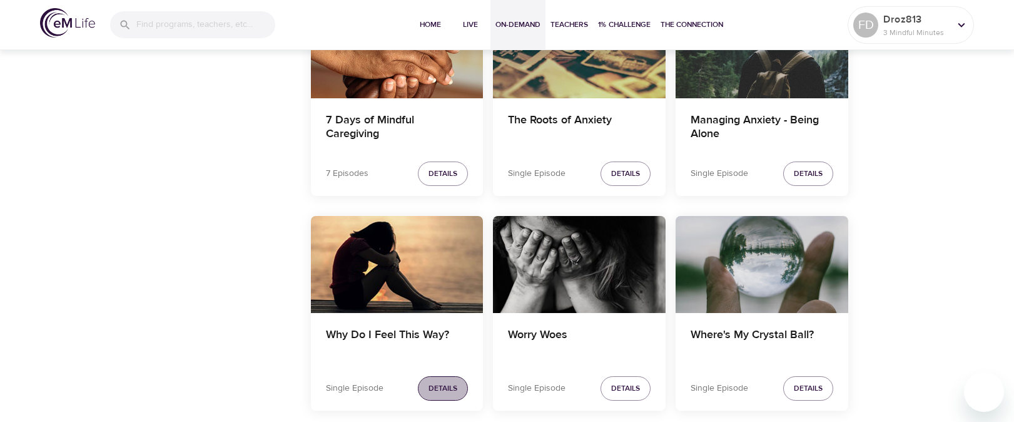
click at [437, 390] on span "Details" at bounding box center [443, 388] width 29 height 13
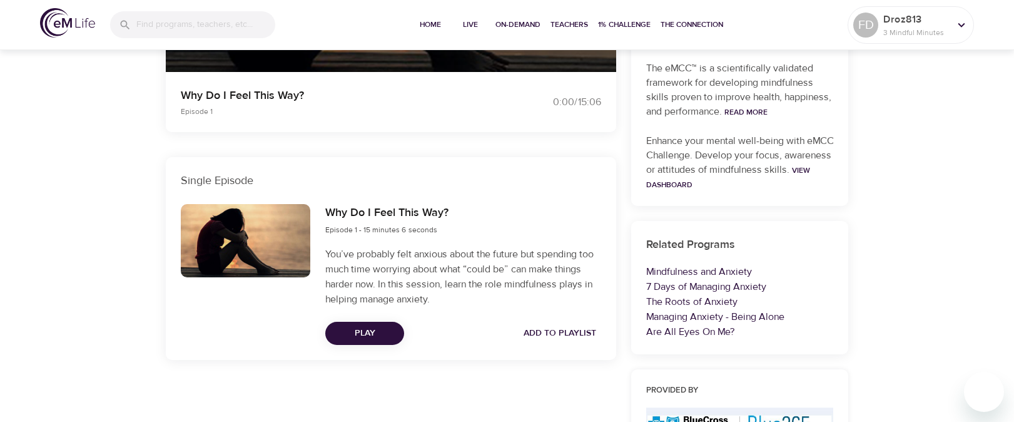
scroll to position [445, 0]
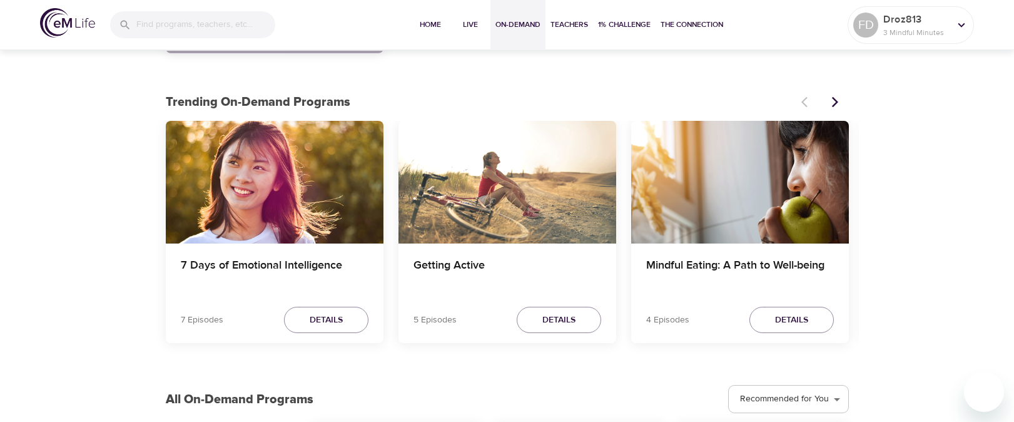
scroll to position [2592, 0]
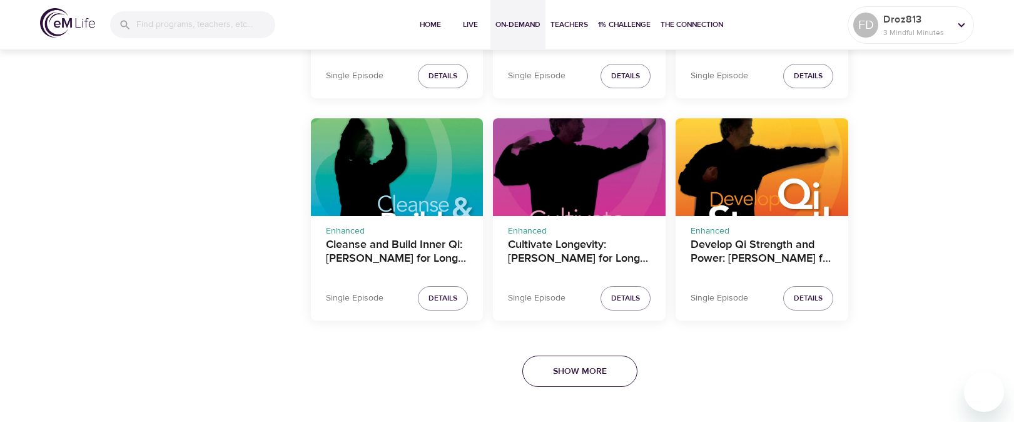
click at [558, 372] on span "Show More" at bounding box center [580, 372] width 54 height 16
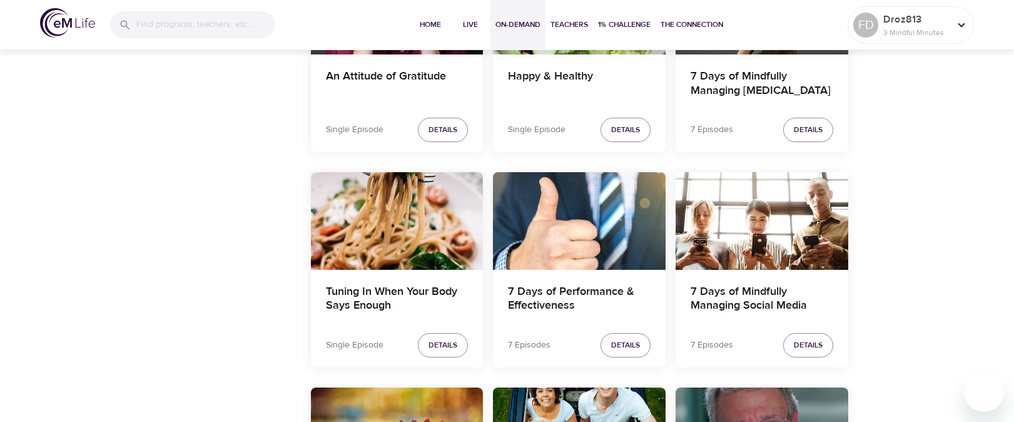
scroll to position [7333, 0]
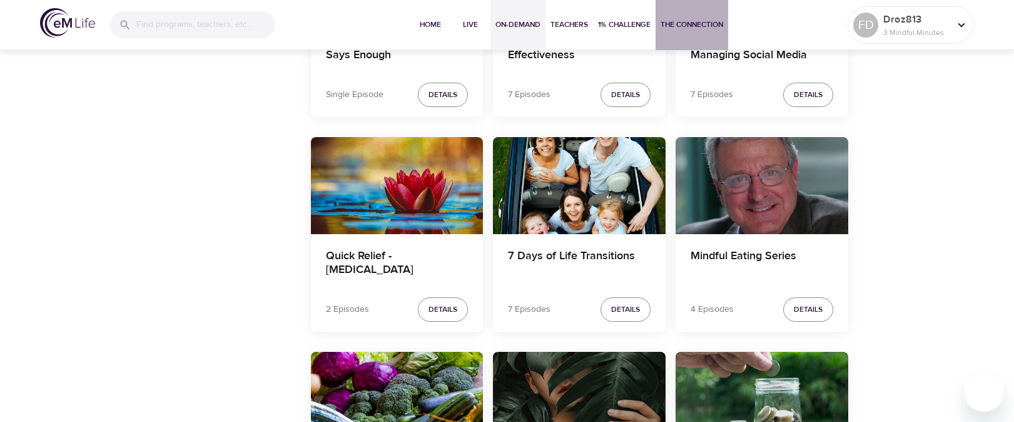
click at [683, 21] on span "The Connection" at bounding box center [692, 24] width 63 height 13
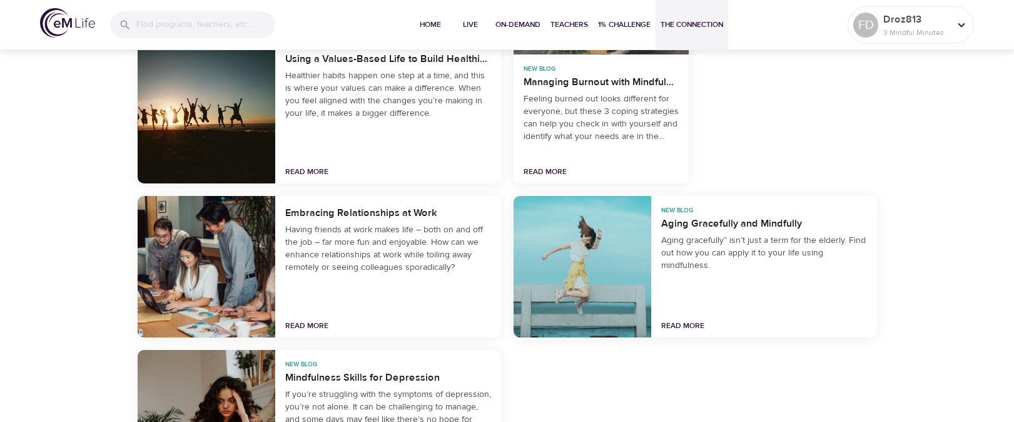
scroll to position [2281, 0]
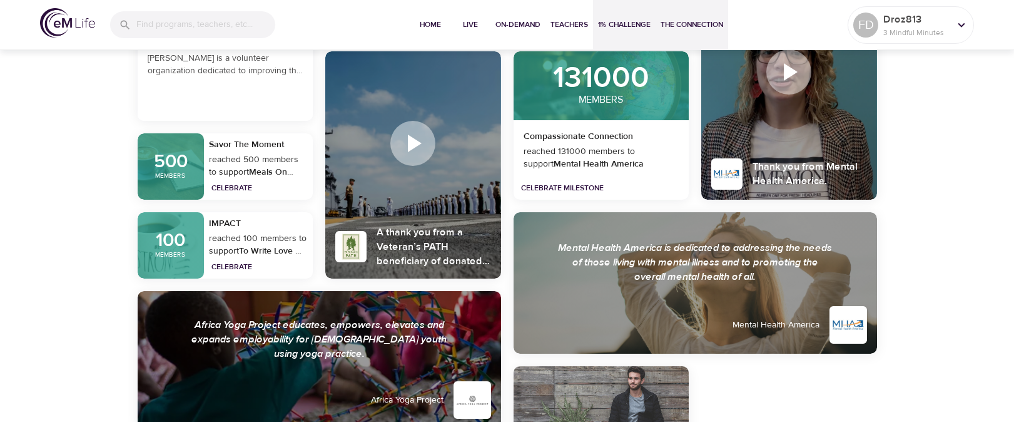
click at [615, 24] on span "1% Challenge" at bounding box center [624, 24] width 53 height 13
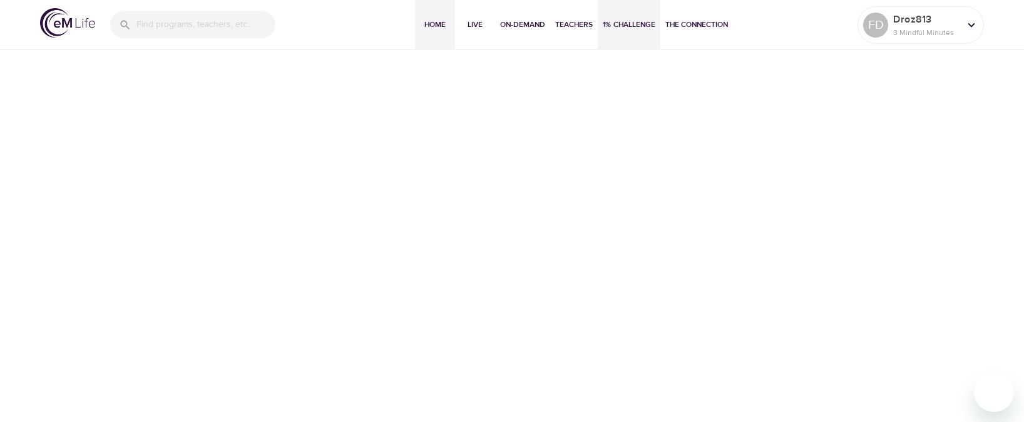
click at [422, 23] on span "Home" at bounding box center [435, 24] width 30 height 13
